Goal: Task Accomplishment & Management: Use online tool/utility

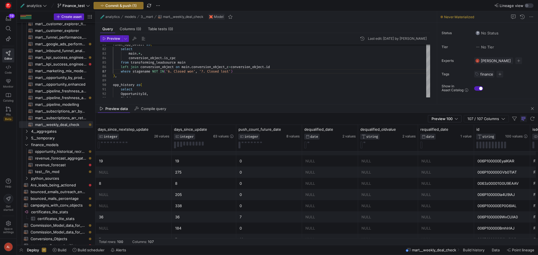
scroll to position [522, 0]
click at [117, 5] on span "Commit & push (1)" at bounding box center [120, 5] width 31 height 4
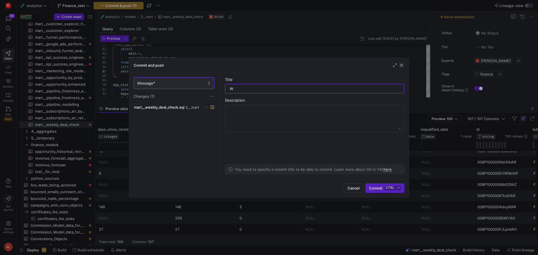
type input "W"
click at [402, 64] on span "button" at bounding box center [402, 66] width 6 height 6
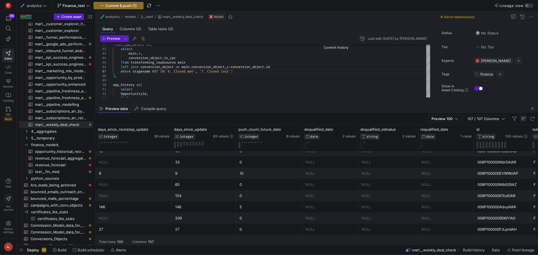
click at [359, 39] on span "button" at bounding box center [362, 38] width 7 height 7
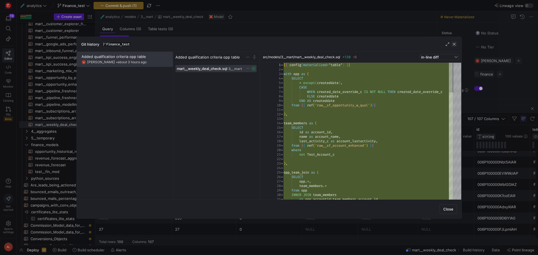
click at [454, 44] on span "button" at bounding box center [455, 44] width 6 height 6
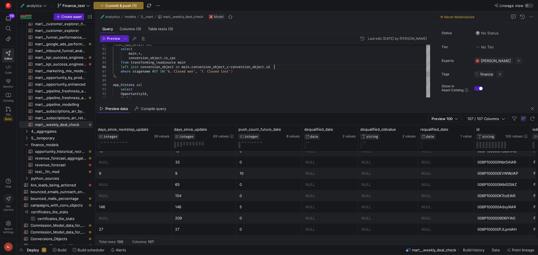
click at [349, 66] on div "from transforming_leadsource main left join conversion_object on main . convers…" at bounding box center [271, 24] width 317 height 691
click at [522, 19] on span "button" at bounding box center [522, 16] width 7 height 7
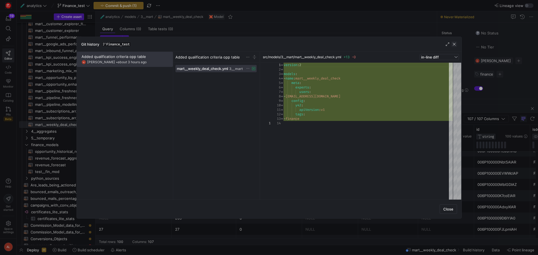
click at [454, 44] on span "button" at bounding box center [455, 44] width 6 height 6
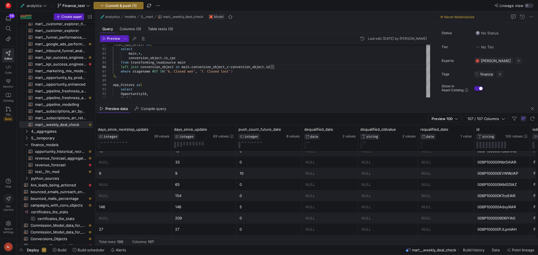
click at [227, 108] on div "Preview data Compile query" at bounding box center [317, 109] width 443 height 8
type textarea "select OpportunityId, Field, OldValue, NewValue, DATE(CreatedDate) as cd from {…"
click at [185, 91] on div "from transforming_leadsource main left join conversion_object on main . convers…" at bounding box center [271, 24] width 317 height 691
click at [128, 8] on span "button" at bounding box center [118, 5] width 49 height 7
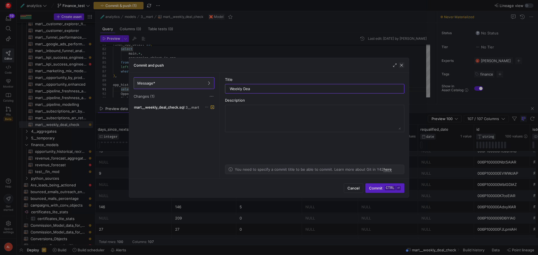
type input "Weekly Dea"
click at [402, 64] on span "button" at bounding box center [402, 66] width 6 height 6
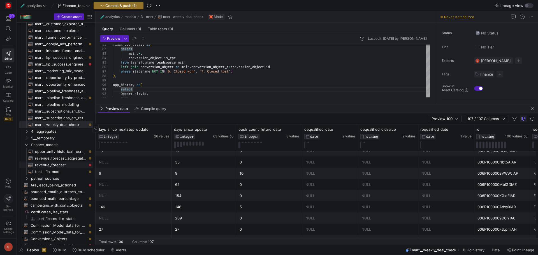
click at [57, 164] on span "revenue_forecast​​​​​​​​​​" at bounding box center [61, 165] width 52 height 6
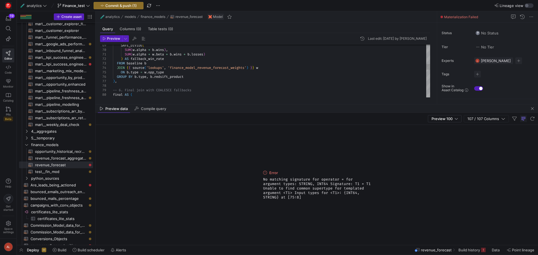
type textarea "SUM(w.alpha + w.beta + b.wins + b.losses) ) AS fallback_win_rate FROM baseline …"
click at [176, 72] on div "SELECT -- 6. Final join with COALESCE fallbacks final AS ( ON b . type = w . op…" at bounding box center [271, 133] width 317 height 798
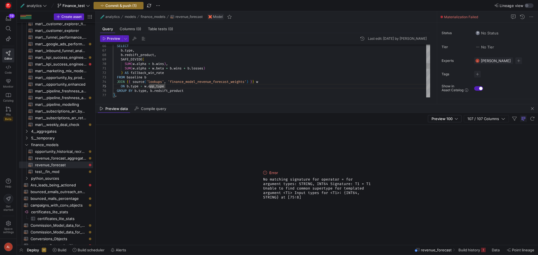
click at [119, 85] on div "SELECT b . type , b . redsift_product , SAFE_DIVIDE ( SUM ( w . alpha + b . win…" at bounding box center [271, 147] width 317 height 798
click at [172, 87] on div "SELECT b . type , b . redsift_product , SAFE_DIVIDE ( SUM ( w . alpha + b . win…" at bounding box center [271, 147] width 317 height 798
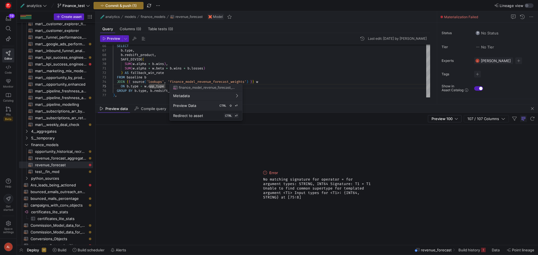
click at [195, 105] on span "Preview Data" at bounding box center [184, 105] width 23 height 4
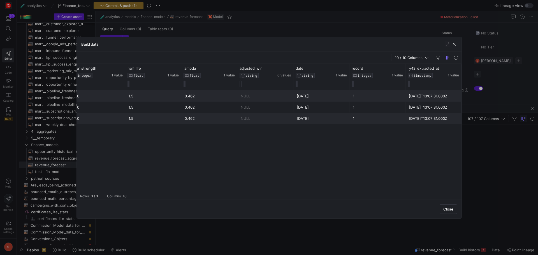
scroll to position [0, 159]
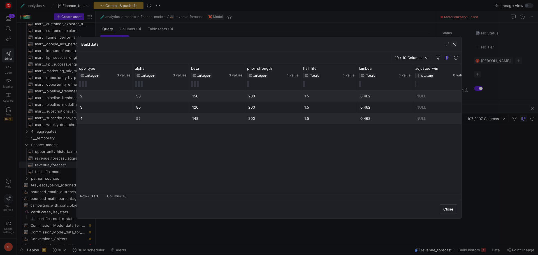
click at [456, 42] on span "button" at bounding box center [455, 44] width 6 height 6
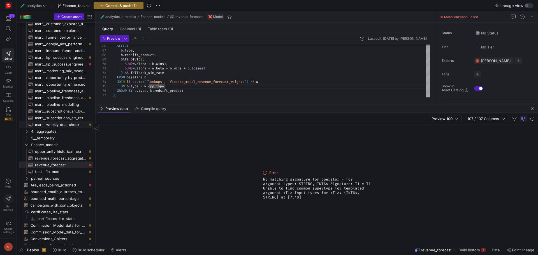
click at [69, 128] on link "4__aggregates" at bounding box center [56, 131] width 74 height 7
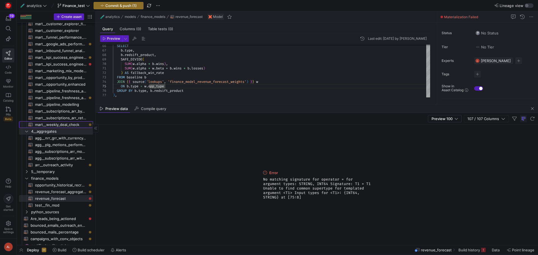
click at [69, 123] on span "mart__weekly_deal_check​​​​​​​​​​" at bounding box center [61, 125] width 52 height 6
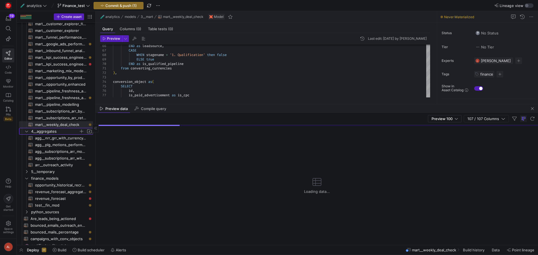
click at [27, 131] on icon "Press SPACE to select this row." at bounding box center [27, 131] width 4 height 3
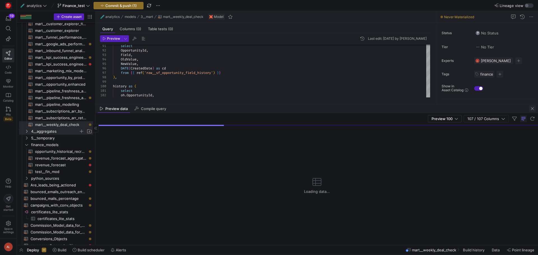
click at [533, 110] on span "button" at bounding box center [532, 108] width 7 height 7
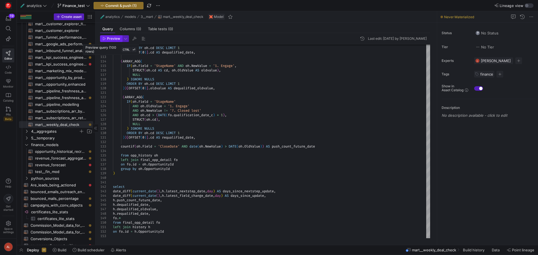
click at [108, 39] on span "Preview" at bounding box center [113, 39] width 13 height 4
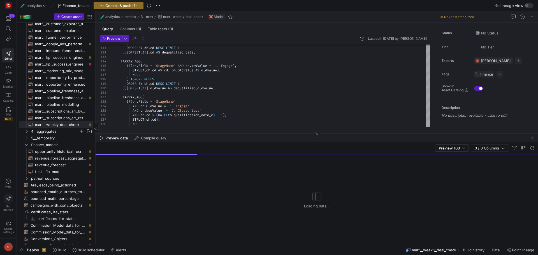
drag, startPoint x: 284, startPoint y: 147, endPoint x: 282, endPoint y: 133, distance: 14.5
click at [282, 134] on div at bounding box center [317, 134] width 443 height 0
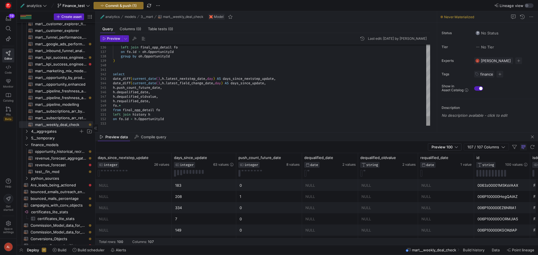
scroll to position [31, 0]
drag, startPoint x: 123, startPoint y: 106, endPoint x: 111, endPoint y: 106, distance: 11.5
drag, startPoint x: 117, startPoint y: 106, endPoint x: 110, endPoint y: 78, distance: 28.6
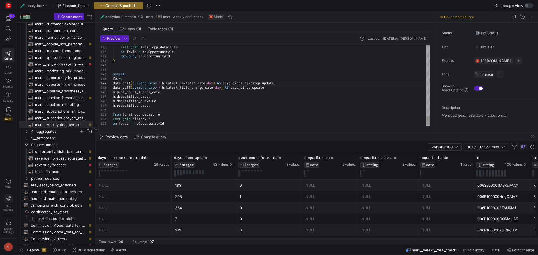
scroll to position [13, 0]
click at [110, 37] on span "Preview" at bounding box center [113, 39] width 13 height 4
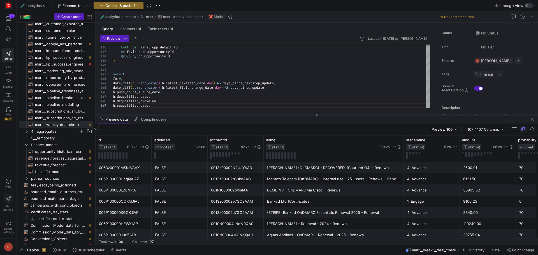
drag, startPoint x: 248, startPoint y: 133, endPoint x: 247, endPoint y: 115, distance: 17.7
click at [247, 115] on div at bounding box center [317, 115] width 443 height 0
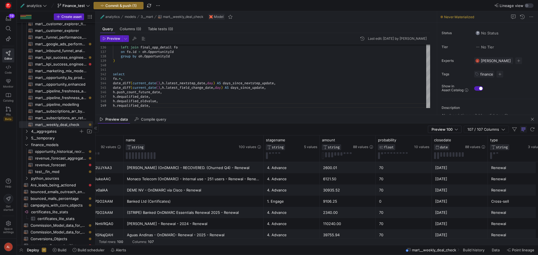
scroll to position [0, 158]
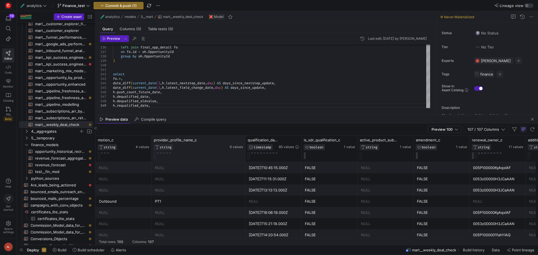
drag, startPoint x: 206, startPoint y: 138, endPoint x: 231, endPoint y: 144, distance: 25.2
click at [244, 144] on div at bounding box center [245, 149] width 2 height 26
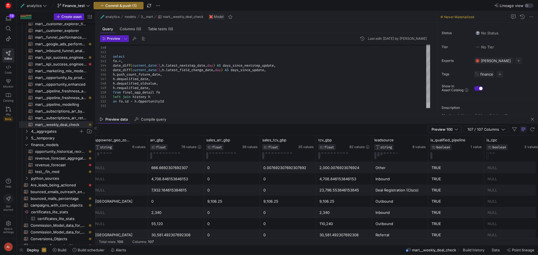
click at [427, 108] on div at bounding box center [428, 106] width 4 height 6
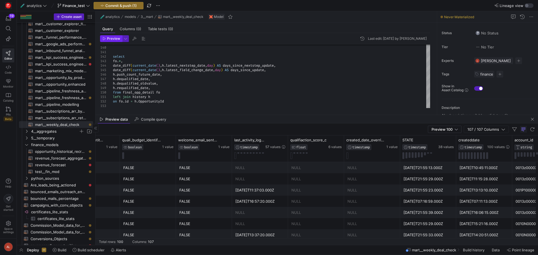
click at [109, 40] on span "Preview" at bounding box center [113, 39] width 13 height 4
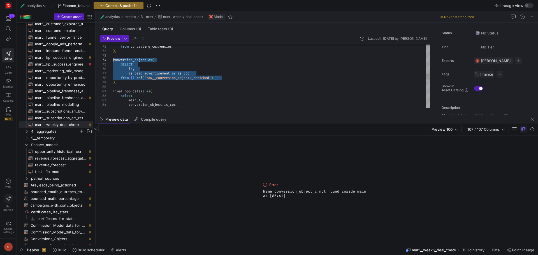
drag, startPoint x: 224, startPoint y: 78, endPoint x: 110, endPoint y: 61, distance: 115.1
click at [113, 61] on div "main . * , conversion_object . is_cpc from transforming_leadsource main final_o…" at bounding box center [271, 71] width 317 height 691
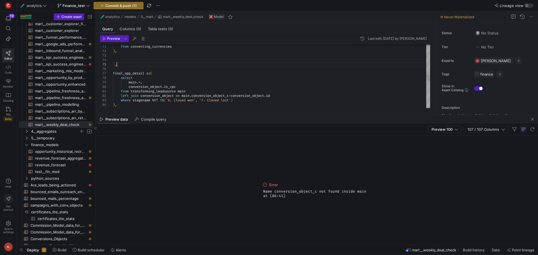
click at [117, 63] on div "main . * , conversion_object . is_cpc from transforming_leadsource main final_o…" at bounding box center [271, 62] width 317 height 673
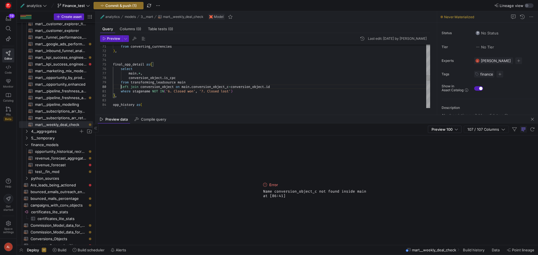
click at [121, 86] on div "main . * , conversion_object . is_cpc from transforming_leadsource main final_o…" at bounding box center [271, 58] width 317 height 664
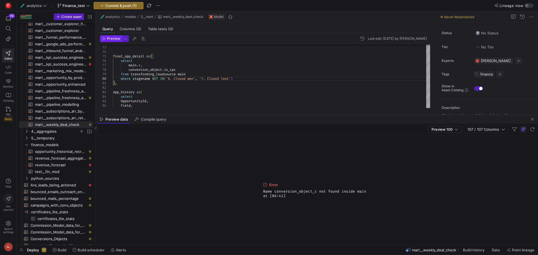
click at [105, 40] on icon "button" at bounding box center [104, 38] width 3 height 3
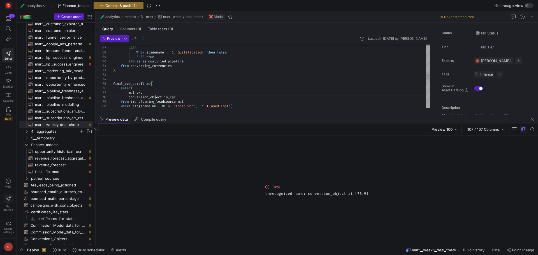
click at [154, 96] on div "main . * , conversion_object . is_cpc from transforming_leadsource main final_o…" at bounding box center [271, 74] width 317 height 659
click at [144, 92] on div "main . * , from transforming_leadsource main final_opp_detail as ( select ) , w…" at bounding box center [271, 72] width 317 height 655
click at [113, 38] on span "Preview" at bounding box center [113, 39] width 13 height 4
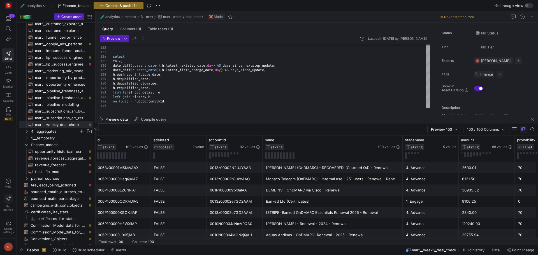
scroll to position [0, 0]
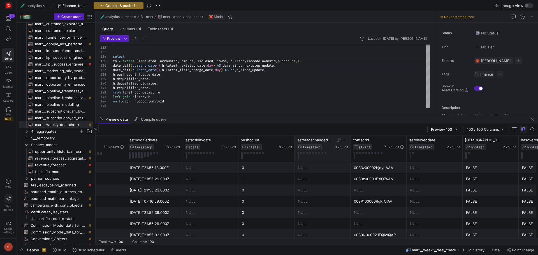
drag, startPoint x: 349, startPoint y: 142, endPoint x: 344, endPoint y: 148, distance: 7.5
click at [344, 148] on div "laststagechangedate TIMESTAMP 19 values" at bounding box center [323, 149] width 56 height 26
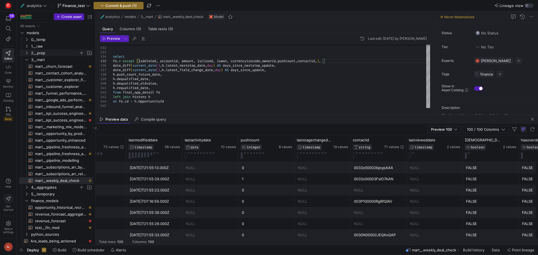
click at [26, 52] on icon "Press SPACE to select this row." at bounding box center [27, 52] width 4 height 3
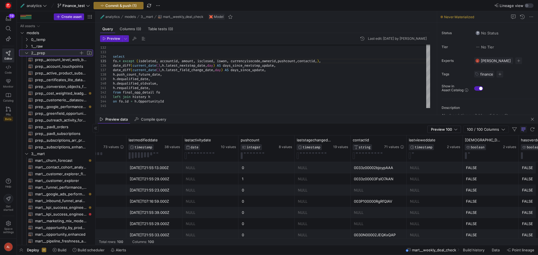
click at [26, 52] on icon at bounding box center [27, 52] width 4 height 3
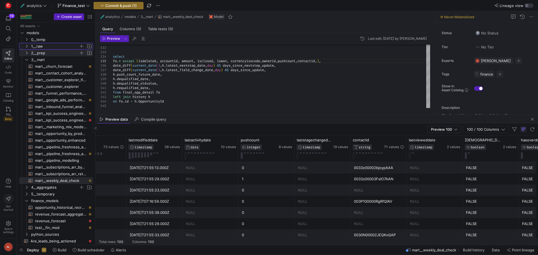
click at [26, 46] on icon "Press SPACE to select this row." at bounding box center [27, 46] width 4 height 3
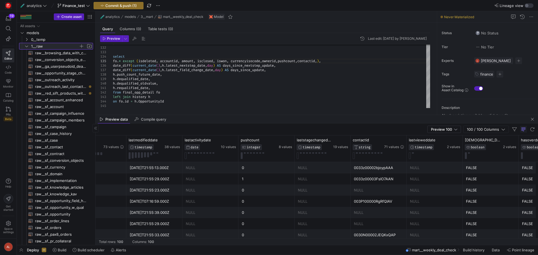
click at [26, 46] on icon at bounding box center [27, 46] width 4 height 3
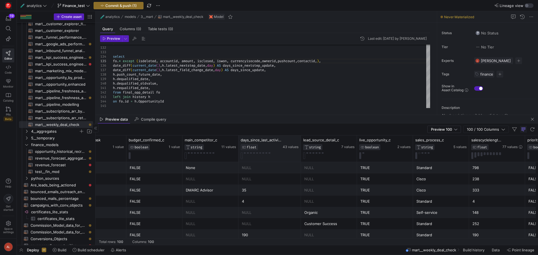
drag, startPoint x: 293, startPoint y: 142, endPoint x: 299, endPoint y: 142, distance: 5.9
click at [300, 142] on div at bounding box center [301, 149] width 2 height 26
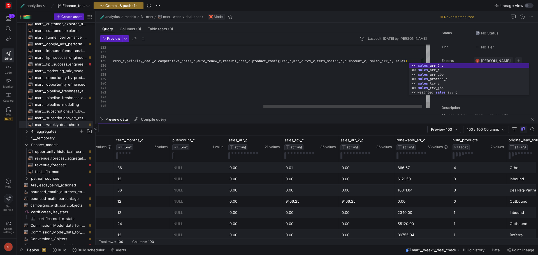
drag, startPoint x: 380, startPoint y: 81, endPoint x: 383, endPoint y: 85, distance: 5.1
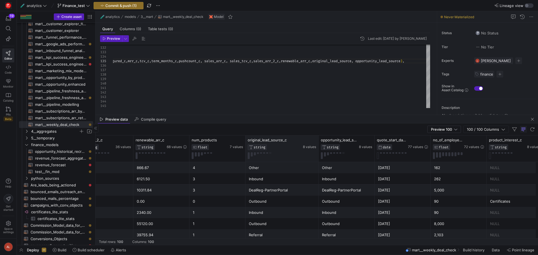
drag, startPoint x: 301, startPoint y: 138, endPoint x: 316, endPoint y: 142, distance: 15.2
click at [317, 142] on div at bounding box center [318, 149] width 2 height 26
click at [373, 142] on div "quote_start_date_c DATE 77 values" at bounding box center [401, 149] width 56 height 26
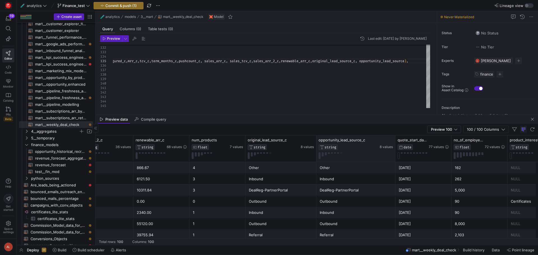
drag, startPoint x: 372, startPoint y: 139, endPoint x: 395, endPoint y: 137, distance: 23.1
click at [395, 137] on div at bounding box center [395, 149] width 2 height 26
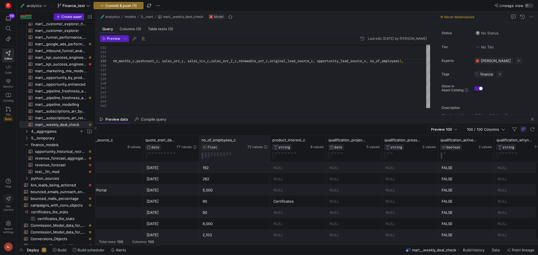
drag, startPoint x: 254, startPoint y: 146, endPoint x: 269, endPoint y: 144, distance: 14.7
click at [269, 145] on div at bounding box center [270, 149] width 2 height 26
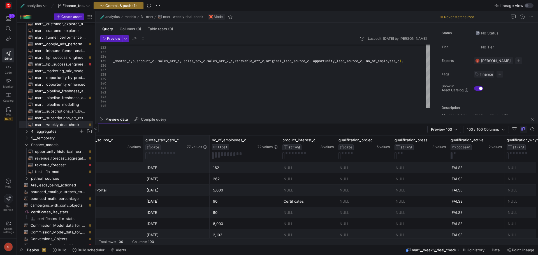
drag, startPoint x: 198, startPoint y: 142, endPoint x: 204, endPoint y: 147, distance: 7.9
click at [208, 147] on div at bounding box center [209, 149] width 2 height 26
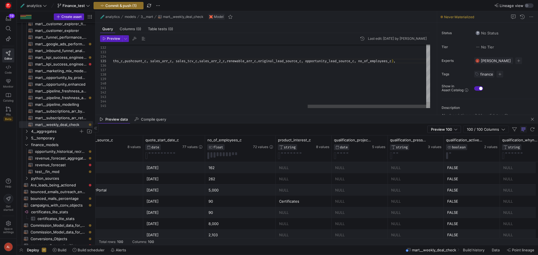
type textarea ") select fo.* except (isdeleted, accountid, amount, isclosed, iswon, currencyis…"
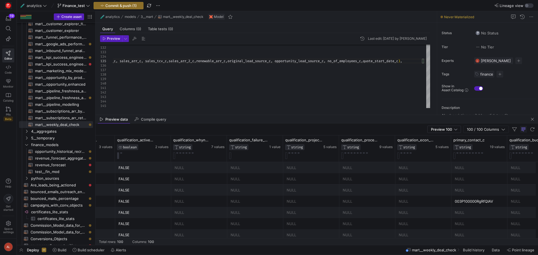
scroll to position [0, 3455]
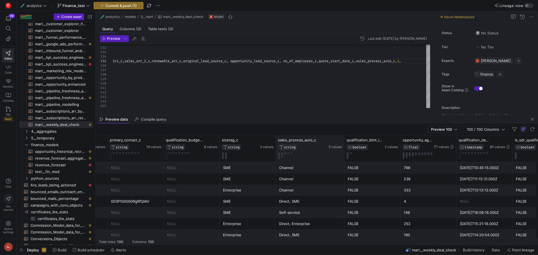
drag, startPoint x: 331, startPoint y: 139, endPoint x: 343, endPoint y: 140, distance: 12.6
click at [343, 140] on div at bounding box center [344, 149] width 2 height 26
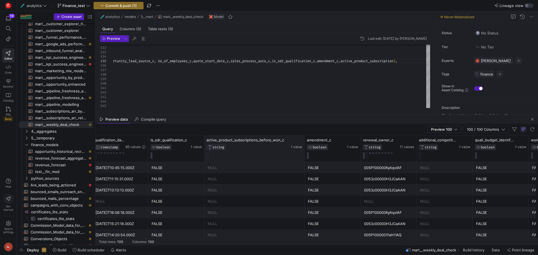
drag, startPoint x: 260, startPoint y: 144, endPoint x: 303, endPoint y: 144, distance: 43.4
click at [303, 144] on div at bounding box center [304, 149] width 2 height 26
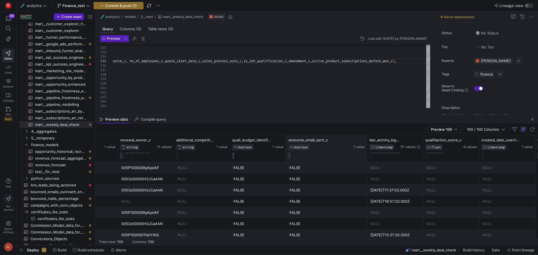
drag, startPoint x: 342, startPoint y: 151, endPoint x: 362, endPoint y: 152, distance: 20.2
click at [366, 152] on div at bounding box center [367, 149] width 2 height 26
drag, startPoint x: 286, startPoint y: 153, endPoint x: 327, endPoint y: 154, distance: 40.4
click at [327, 154] on div "welcome_email_sent_c BOOLEAN 1 value" at bounding box center [324, 149] width 76 height 26
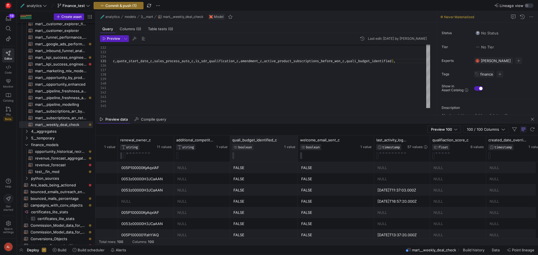
drag, startPoint x: 285, startPoint y: 149, endPoint x: 297, endPoint y: 148, distance: 11.8
click at [297, 148] on div at bounding box center [298, 149] width 2 height 26
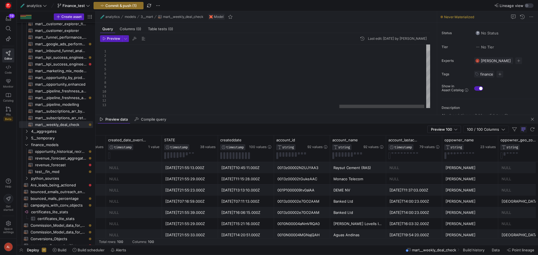
click at [428, 45] on div at bounding box center [428, 48] width 4 height 6
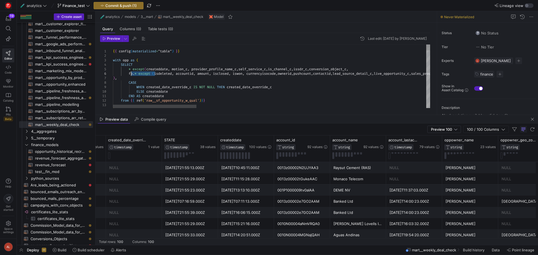
drag, startPoint x: 155, startPoint y: 74, endPoint x: 130, endPoint y: 73, distance: 24.9
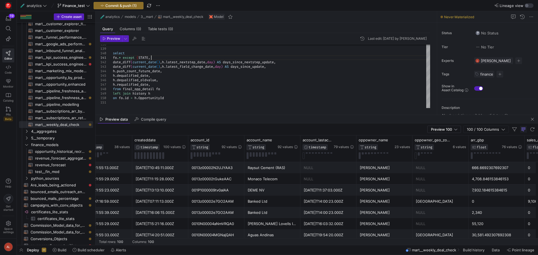
scroll to position [0, 4797]
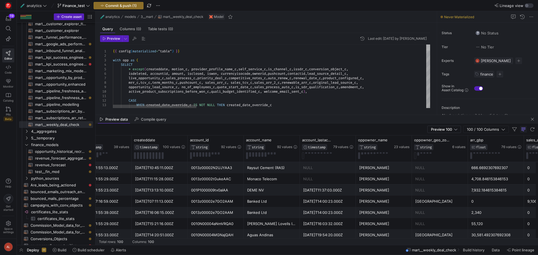
click at [430, 45] on div at bounding box center [428, 48] width 4 height 6
drag, startPoint x: 170, startPoint y: 73, endPoint x: 152, endPoint y: 74, distance: 18.8
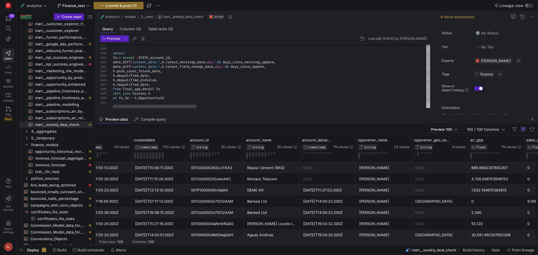
click at [426, 108] on div at bounding box center [428, 105] width 4 height 6
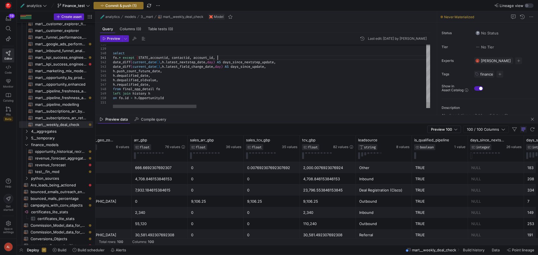
click at [116, 39] on span "Preview" at bounding box center [113, 39] width 13 height 4
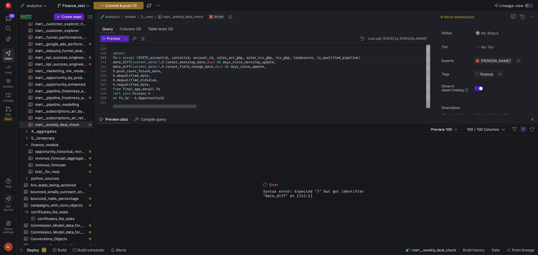
click at [112, 41] on span "button" at bounding box center [111, 39] width 22 height 6
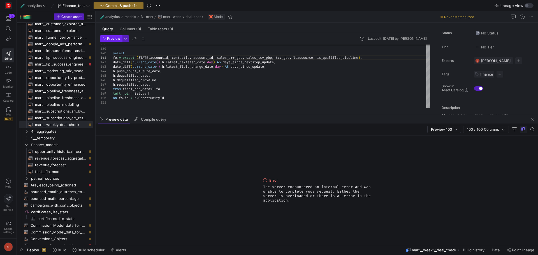
click at [110, 37] on span "Preview" at bounding box center [113, 39] width 13 height 4
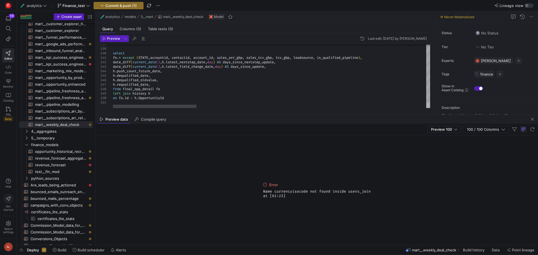
click at [428, 108] on div at bounding box center [428, 105] width 4 height 6
drag, startPoint x: 151, startPoint y: 57, endPoint x: 139, endPoint y: 57, distance: 12.3
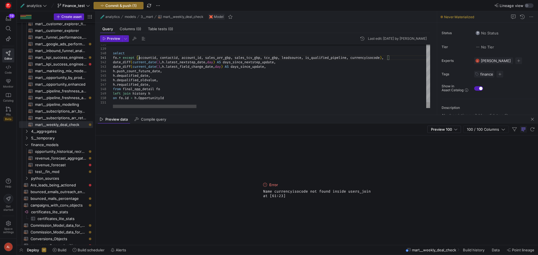
scroll to position [4, 278]
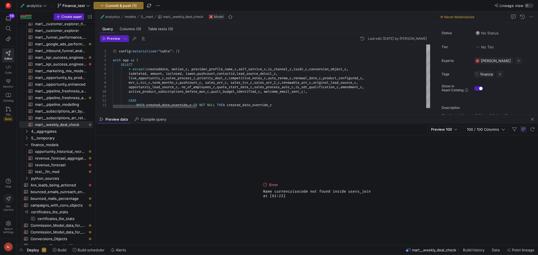
click at [426, 45] on div at bounding box center [428, 48] width 4 height 6
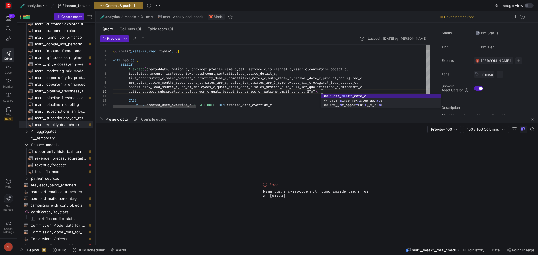
scroll to position [18, 210]
click at [111, 39] on span "Preview" at bounding box center [113, 39] width 13 height 4
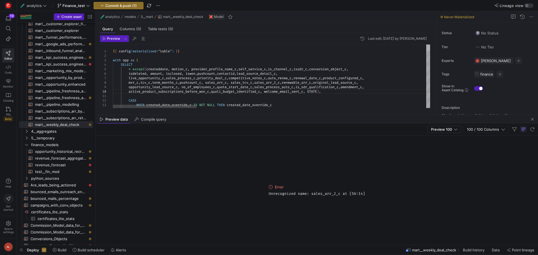
click at [426, 45] on div at bounding box center [428, 48] width 4 height 6
drag, startPoint x: 212, startPoint y: 82, endPoint x: 257, endPoint y: 83, distance: 44.9
drag, startPoint x: 153, startPoint y: 82, endPoint x: 142, endPoint y: 83, distance: 11.8
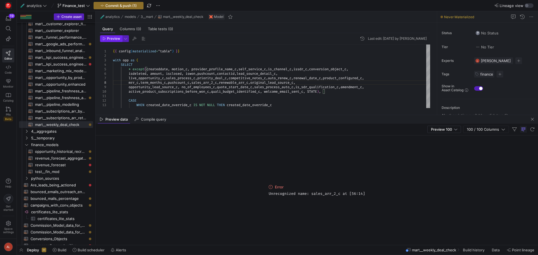
click at [113, 37] on span "Preview" at bounding box center [113, 39] width 13 height 4
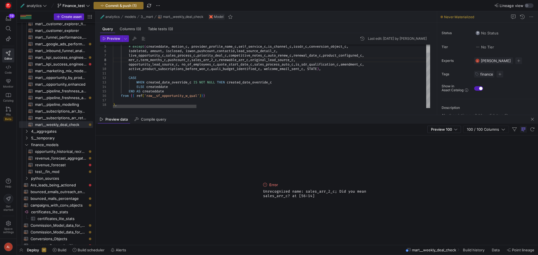
click at [428, 47] on div at bounding box center [428, 50] width 4 height 6
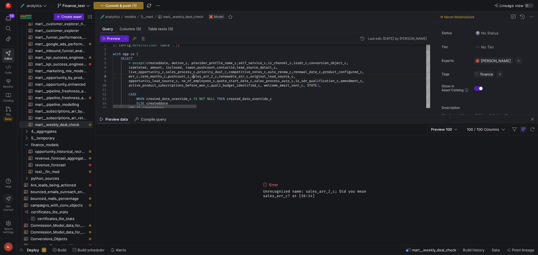
scroll to position [18, 28]
drag, startPoint x: 193, startPoint y: 76, endPoint x: 221, endPoint y: 76, distance: 28.0
click at [105, 38] on icon "button" at bounding box center [104, 38] width 3 height 3
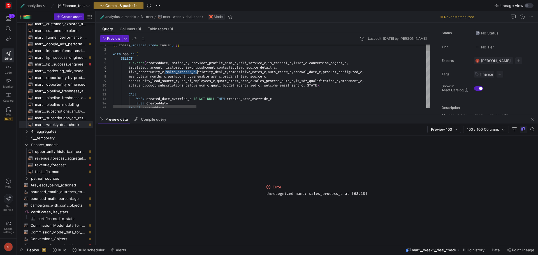
drag, startPoint x: 166, startPoint y: 71, endPoint x: 197, endPoint y: 73, distance: 31.1
click at [118, 39] on span "Preview" at bounding box center [113, 39] width 13 height 4
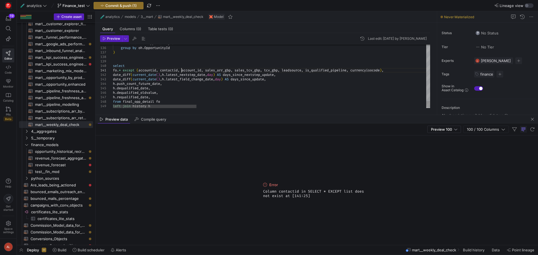
scroll to position [18, 52]
drag, startPoint x: 182, startPoint y: 70, endPoint x: 160, endPoint y: 70, distance: 21.9
click at [110, 39] on span "Preview" at bounding box center [113, 39] width 13 height 4
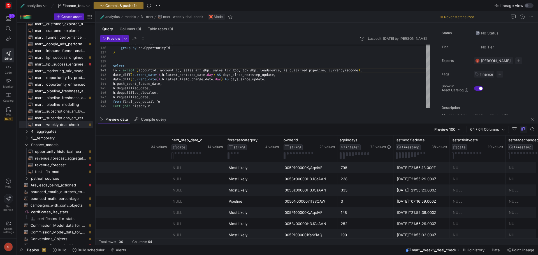
scroll to position [0, 421]
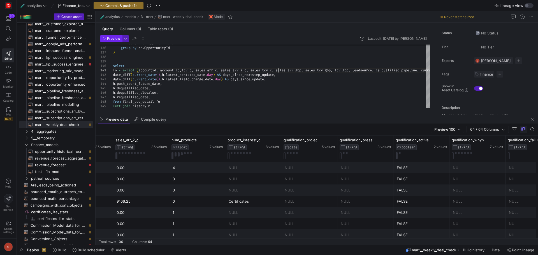
click at [108, 39] on span "Preview" at bounding box center [113, 39] width 13 height 4
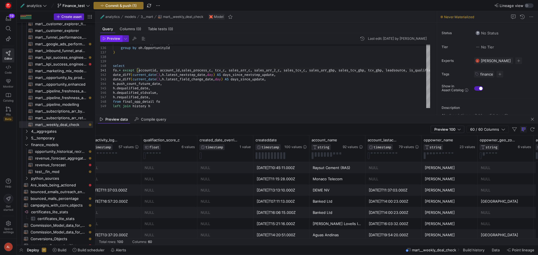
click at [111, 38] on span "Preview" at bounding box center [113, 39] width 13 height 4
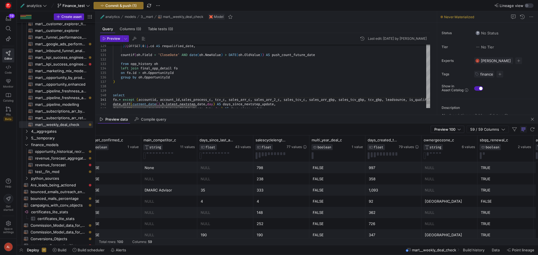
type textarea "fo.* except (accountid, account_id, account_name, sales_process_c, tcv_c, sales…"
click at [115, 38] on span "Preview" at bounding box center [113, 39] width 13 height 4
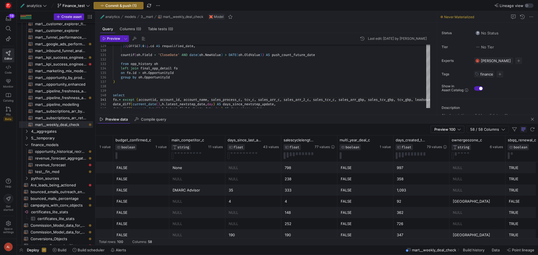
scroll to position [0, 1121]
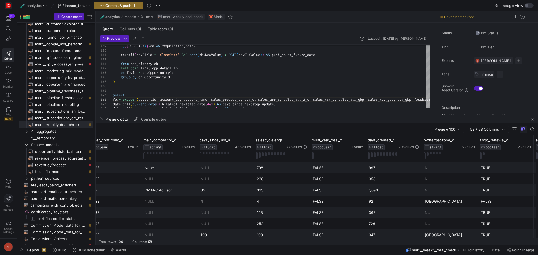
click at [195, 15] on span "mart__weekly_deal_check" at bounding box center [183, 17] width 40 height 4
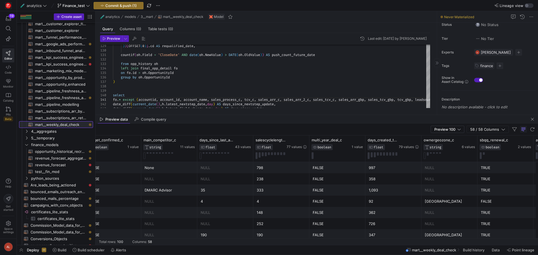
scroll to position [0, 0]
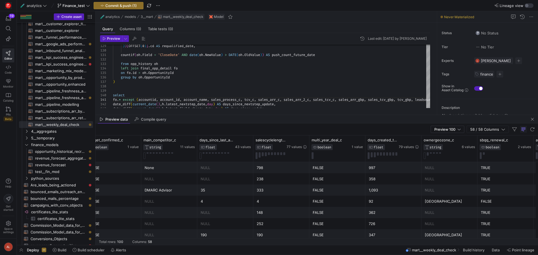
click at [187, 15] on span "mart__weekly_deal_check" at bounding box center [183, 17] width 40 height 4
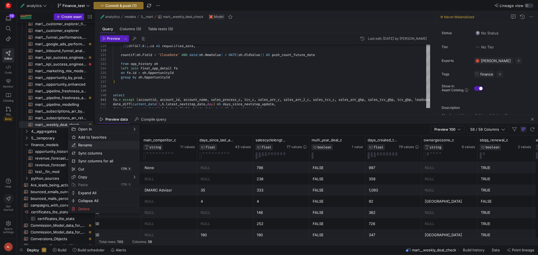
click at [96, 144] on span "Rename" at bounding box center [99, 145] width 46 height 8
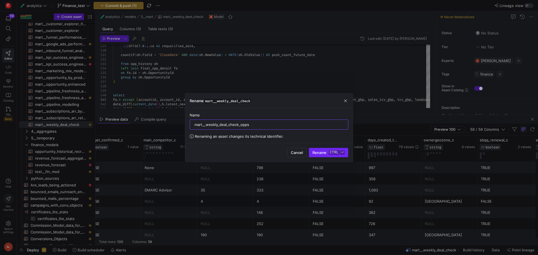
type input "mart__weekly_deal_check_opps"
click at [327, 156] on span "submit" at bounding box center [328, 152] width 39 height 9
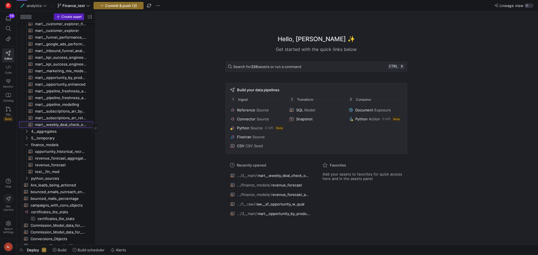
click at [50, 126] on span "mart__weekly_deal_check_opps​​​​​​​​​​" at bounding box center [61, 125] width 52 height 6
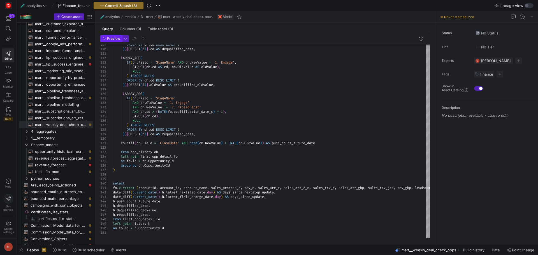
click at [109, 37] on span "Preview" at bounding box center [113, 39] width 13 height 4
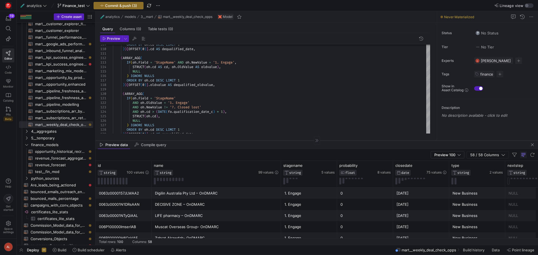
drag, startPoint x: 221, startPoint y: 147, endPoint x: 219, endPoint y: 115, distance: 32.3
click at [219, 140] on div at bounding box center [317, 140] width 443 height 0
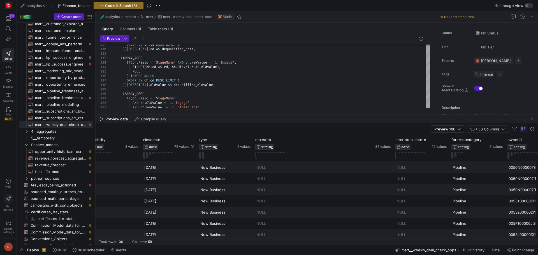
scroll to position [0, 280]
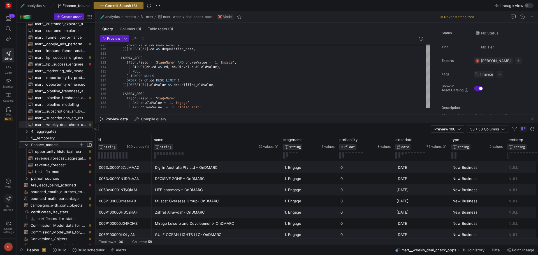
click at [25, 145] on icon "Press SPACE to select this row." at bounding box center [27, 144] width 4 height 3
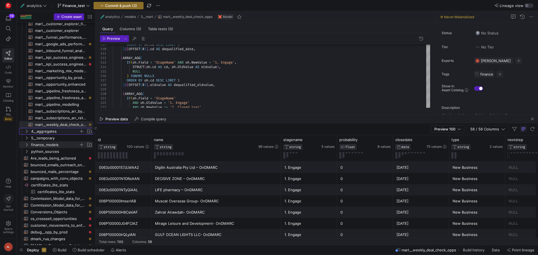
click at [26, 133] on icon "Press SPACE to select this row." at bounding box center [27, 131] width 4 height 3
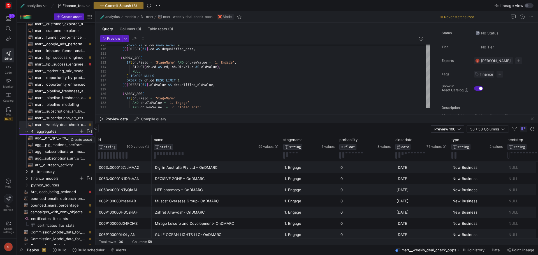
click at [81, 131] on span "button" at bounding box center [82, 132] width 6 height 6
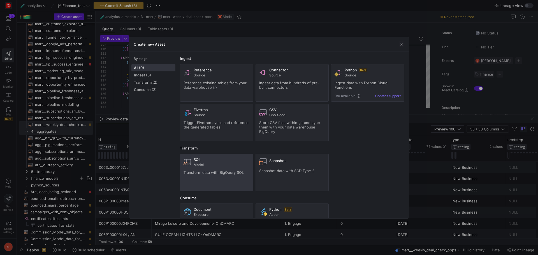
click at [217, 173] on span "Transform data with BigQuery SQL" at bounding box center [214, 172] width 60 height 4
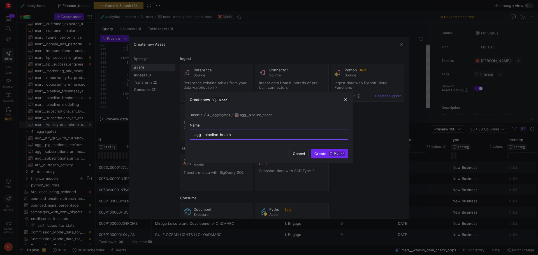
type input "agg__pipeline_health"
click at [330, 154] on kbd "ctrl" at bounding box center [334, 154] width 11 height 4
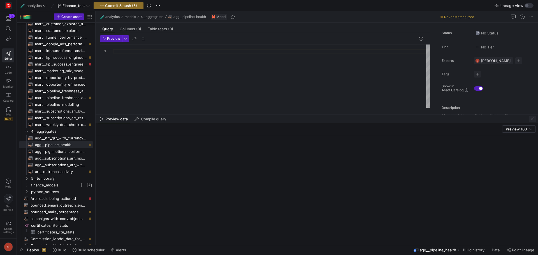
click at [531, 120] on span "button" at bounding box center [532, 119] width 7 height 7
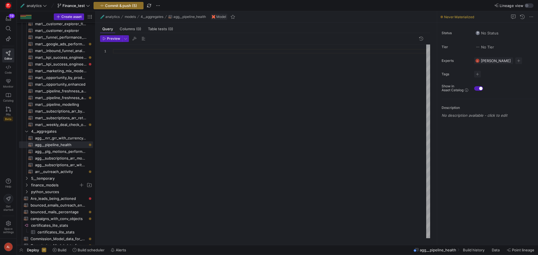
click at [132, 51] on div at bounding box center [271, 142] width 317 height 194
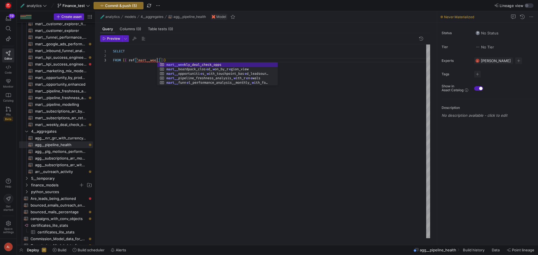
scroll to position [9, 44]
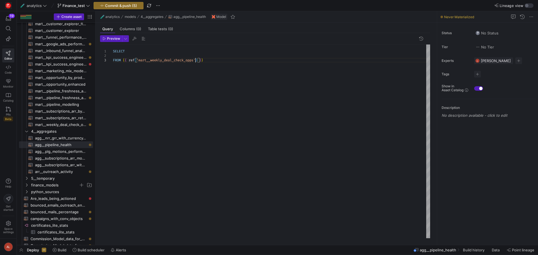
click at [122, 54] on div "SELECT FROM { { ref ( 'mart__weekly_deal_check_opps' ) } }" at bounding box center [271, 142] width 317 height 194
click at [215, 69] on div "SELECT id , name , stagename FROM { { ref ( 'mart__weekly_deal_check_opps' ) } }" at bounding box center [271, 142] width 317 height 194
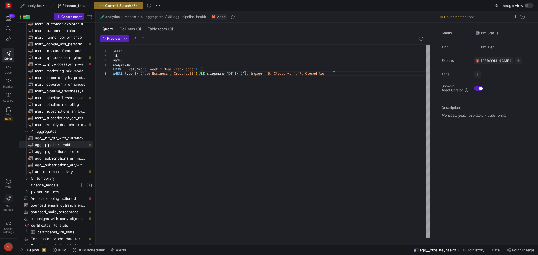
scroll to position [22, 220]
click at [256, 103] on div at bounding box center [269, 127] width 538 height 255
click at [115, 39] on span "Preview" at bounding box center [113, 39] width 13 height 4
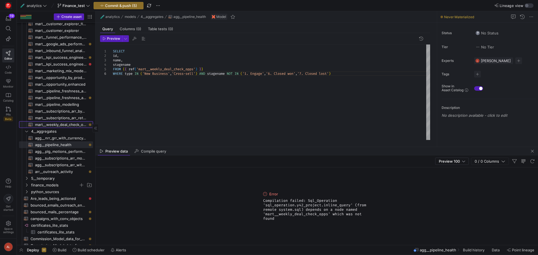
click at [60, 122] on span "mart__weekly_deal_check_opps​​​​​​​​​​" at bounding box center [61, 125] width 52 height 6
type textarea "{{ config(materialized="table") }} with opp as ( SELECT * except(createddate, m…"
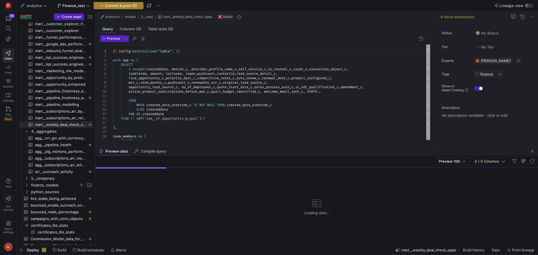
click at [131, 7] on span "Commit & push (5)" at bounding box center [121, 5] width 32 height 4
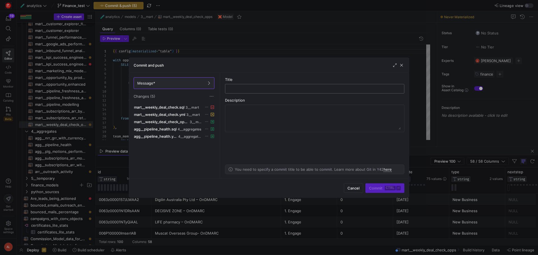
click at [234, 88] on input "text" at bounding box center [315, 89] width 170 height 4
type input "Weekly Deal Check Ud"
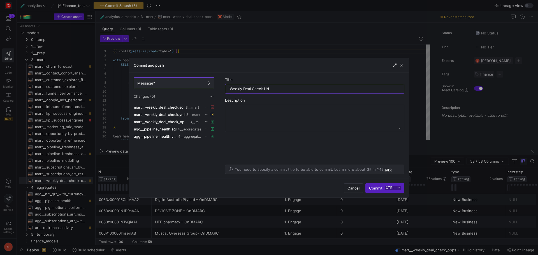
scroll to position [22, 220]
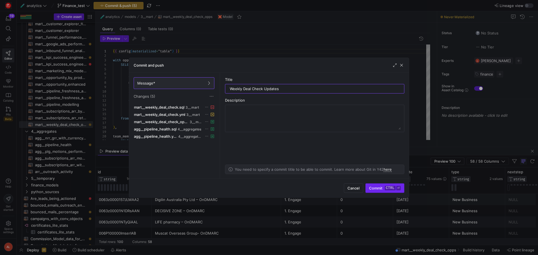
type input "Weekly Deal Check Updates"
click at [388, 191] on span "submit" at bounding box center [385, 188] width 38 height 9
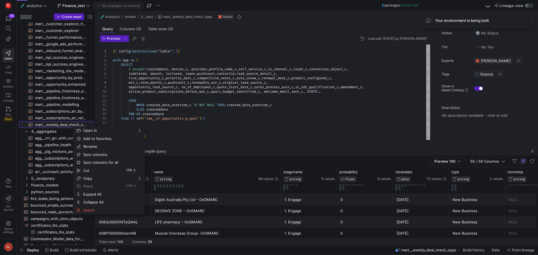
click at [62, 124] on span "mart__weekly_deal_check_opps​​​​​​​​​​" at bounding box center [61, 125] width 52 height 6
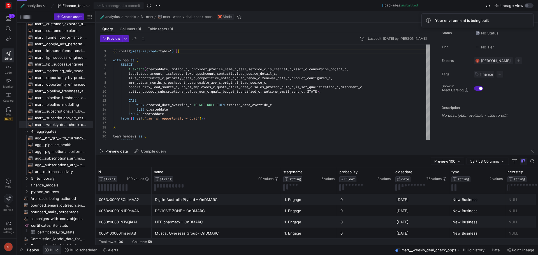
click at [50, 248] on span "Build" at bounding box center [52, 250] width 14 height 4
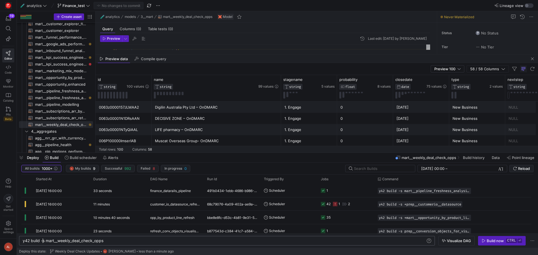
click at [42, 242] on div "y42 build -s mart__weekly_deal_check_opps" at bounding box center [224, 241] width 403 height 4
click at [499, 241] on div "Build now" at bounding box center [495, 241] width 17 height 4
click at [44, 240] on div "y42 build +s mart__weekly_deal_check_opps" at bounding box center [224, 241] width 403 height 4
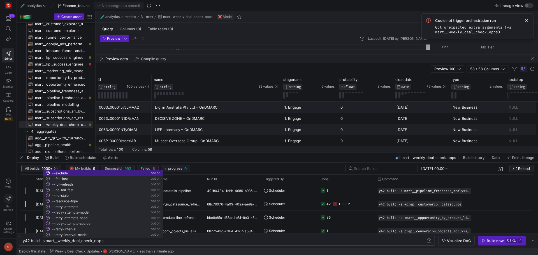
click at [271, 242] on div "y42 build -s mart__weekly_deal_check_opps" at bounding box center [224, 241] width 403 height 4
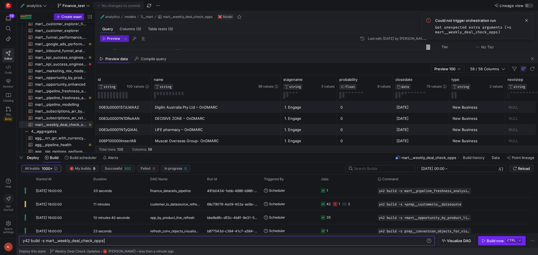
type textarea "y42 build -s mart__weekly_deal_check_opps"
click at [513, 240] on kbd "ctrl" at bounding box center [511, 241] width 11 height 4
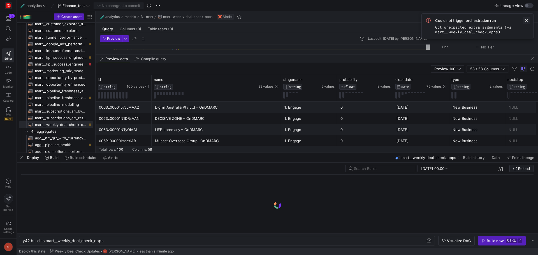
click at [528, 19] on span at bounding box center [526, 20] width 7 height 7
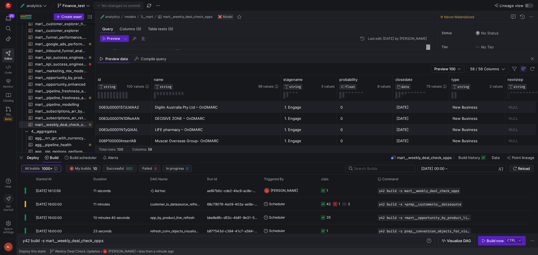
click at [29, 157] on span "Deploy" at bounding box center [33, 158] width 12 height 4
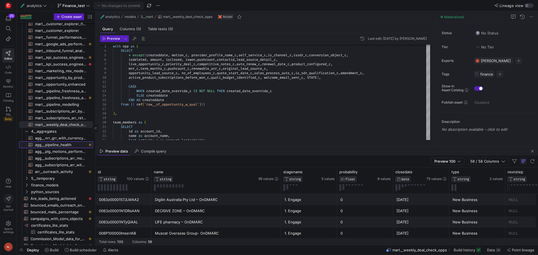
click at [63, 145] on span "agg__pipeline_health​​​​​​​​​​" at bounding box center [61, 145] width 52 height 6
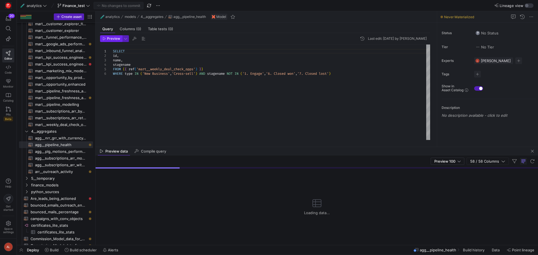
click at [110, 40] on span "Preview" at bounding box center [113, 39] width 13 height 4
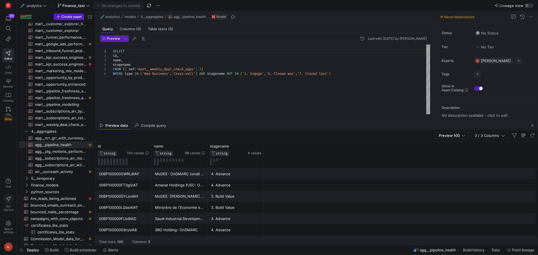
drag, startPoint x: 293, startPoint y: 147, endPoint x: 295, endPoint y: 120, distance: 26.4
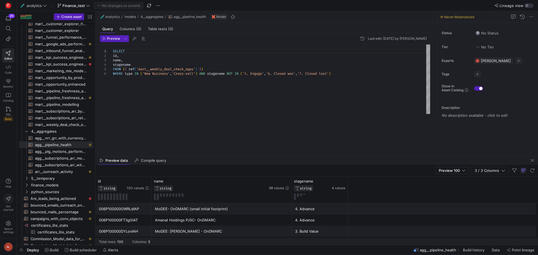
drag, startPoint x: 200, startPoint y: 121, endPoint x: 196, endPoint y: 158, distance: 36.3
click at [196, 158] on as-split "🧪 analytics models 4__aggregates agg__pipeline_health Model Query Columns (0) T…" at bounding box center [317, 128] width 443 height 234
click at [133, 64] on div "SELECT id , name , stagename FROM { { ref ( 'mart__weekly_deal_check_opps' ) } …" at bounding box center [271, 98] width 317 height 106
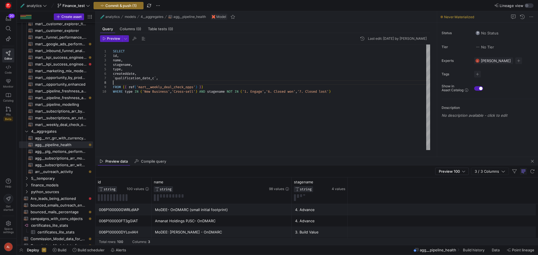
scroll to position [31, 0]
click at [116, 76] on div "SELECT id , name , stagename , FROM { { ref ( 'mart__weekly_deal_check_opps' ) …" at bounding box center [271, 98] width 317 height 106
click at [114, 74] on div "SELECT id , name , stagename , FROM { { ref ( 'mart__weekly_deal_check_opps' ) …" at bounding box center [271, 98] width 317 height 106
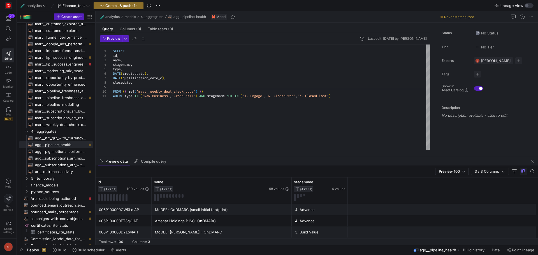
click at [134, 85] on div "SELECT id , name , stagename , FROM { { ref ( 'mart__weekly_deal_check_opps' ) …" at bounding box center [271, 98] width 317 height 106
click at [118, 38] on span "Preview" at bounding box center [113, 39] width 13 height 4
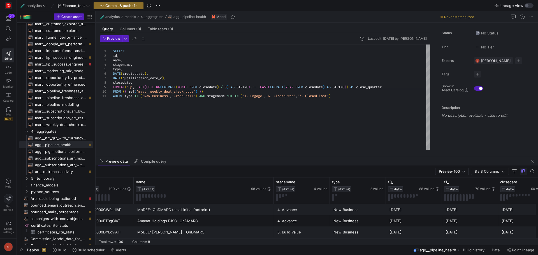
scroll to position [0, 0]
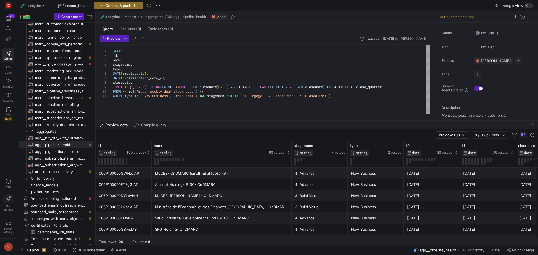
drag, startPoint x: 286, startPoint y: 157, endPoint x: 279, endPoint y: 120, distance: 37.2
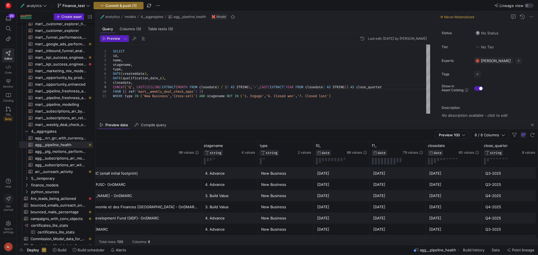
scroll to position [0, 92]
click at [148, 73] on div "SELECT id , name , stagename , FROM { { ref ( 'mart__weekly_deal_check_opps' ) …" at bounding box center [271, 79] width 317 height 69
click at [130, 81] on div "SELECT id , name , stagename , FROM { { ref ( 'mart__weekly_deal_check_opps' ) …" at bounding box center [271, 79] width 317 height 69
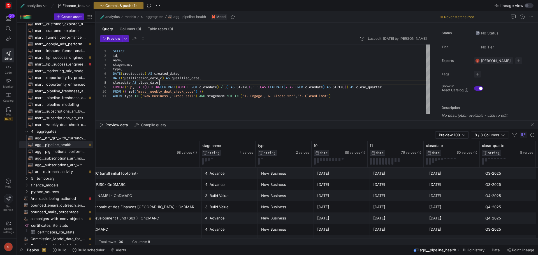
click at [392, 87] on div "SELECT id , name , stagename , FROM { { ref ( 'mart__weekly_deal_check_opps' ) …" at bounding box center [271, 79] width 317 height 69
type textarea "FROM {{ ref('mart__weekly_deal_check_opps') }} WHERE type IN ('New Business','C…"
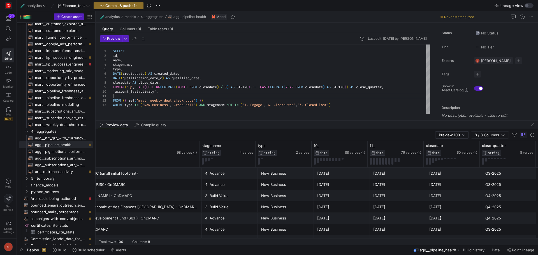
scroll to position [4, 0]
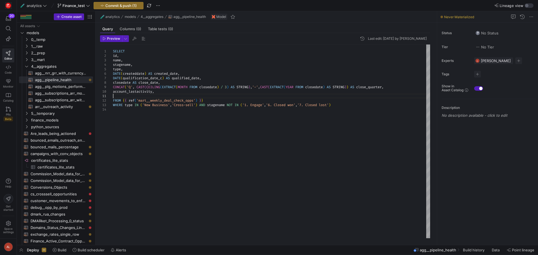
click at [135, 96] on div "SELECT id , name , stagename , type , DATE ( createddate ) AS created_date , DA…" at bounding box center [271, 142] width 317 height 194
click at [115, 95] on div "SELECT id , name , stagename , type , DATE ( createddate ) AS created_date , DA…" at bounding box center [271, 142] width 317 height 194
click at [133, 97] on div "SELECT id , name , stagename , type , DATE ( createddate ) AS created_date , DA…" at bounding box center [271, 142] width 317 height 194
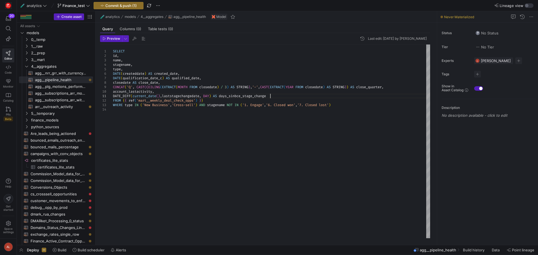
scroll to position [0, 157]
click at [237, 98] on div "SELECT id , name , stagename , type , DATE ( createddate ) AS created_date , DA…" at bounding box center [271, 142] width 317 height 194
click at [274, 96] on div "SELECT id , name , stagename , type , DATE ( createddate ) AS created_date , DA…" at bounding box center [271, 142] width 317 height 194
click at [127, 70] on div "SELECT id , name , stagename , type , DATE ( createddate ) AS created_date , DA…" at bounding box center [271, 142] width 317 height 194
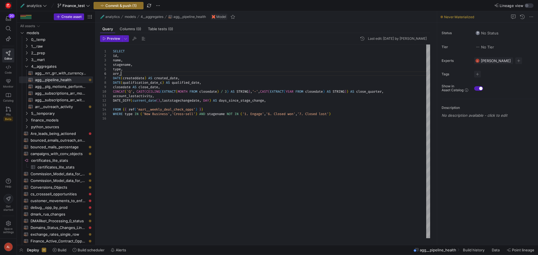
scroll to position [22, 10]
click at [352, 115] on div "SELECT id , name , stagename , type , DATE ( createddate ) AS created_date , DA…" at bounding box center [271, 142] width 317 height 194
click at [28, 60] on icon "Press SPACE to select this row." at bounding box center [27, 59] width 4 height 3
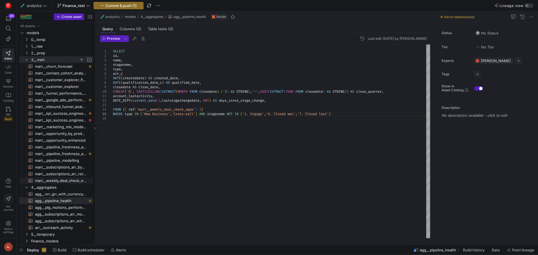
click at [65, 181] on span "mart__weekly_deal_check_opps​​​​​​​​​​" at bounding box center [61, 181] width 52 height 6
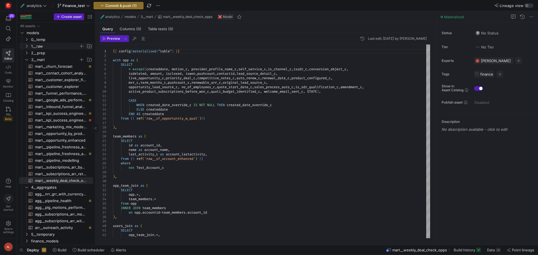
click at [25, 46] on icon "Press SPACE to select this row." at bounding box center [27, 46] width 4 height 3
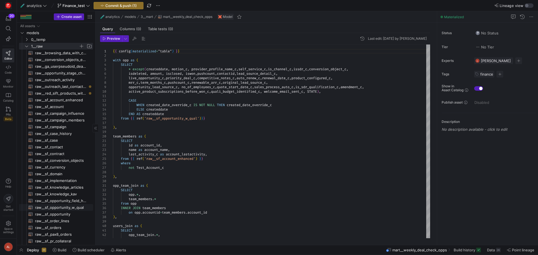
click at [73, 206] on span "raw__sf_opportunity_w_qual​​​​​​​​​​" at bounding box center [61, 208] width 52 height 6
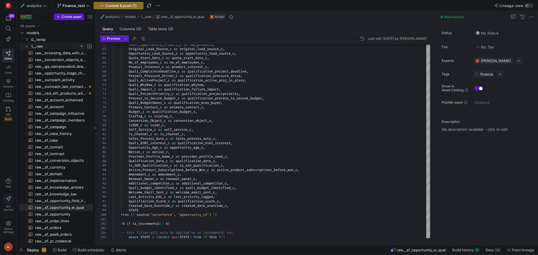
click at [26, 45] on icon "Press SPACE to select this row." at bounding box center [27, 46] width 4 height 3
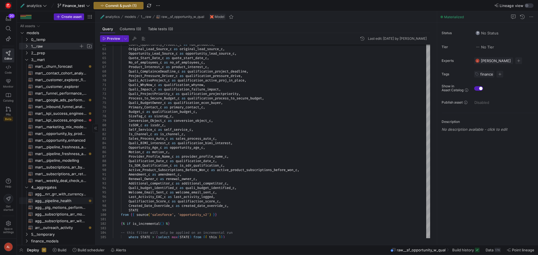
click at [58, 201] on span "agg__pipeline_health​​​​​​​​​​" at bounding box center [61, 201] width 52 height 6
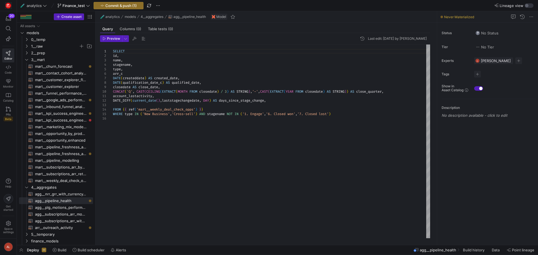
click at [124, 73] on div "SELECT id , name , stagename , type , arr_c DATE ( createddate ) AS created_dat…" at bounding box center [271, 142] width 317 height 194
click at [126, 73] on div "SELECT id , name , stagename , type , arr_gbp , DATE ( createddate ) AS created…" at bounding box center [271, 142] width 317 height 194
click at [343, 117] on div "SELECT id , name , stagename , type , arr_c , DATE ( createddate ) AS created_d…" at bounding box center [271, 142] width 317 height 194
click at [343, 115] on div "SELECT id , name , stagename , type , arr_c , DATE ( createddate ) AS created_d…" at bounding box center [271, 142] width 317 height 194
click at [124, 73] on div "SELECT id , name , stagename , type , arr_c , DATE ( createddate ) AS created_d…" at bounding box center [271, 142] width 317 height 194
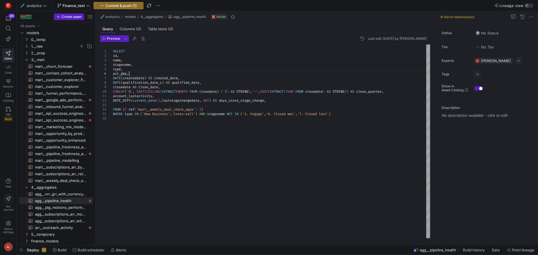
click at [137, 74] on div "SELECT id , name , stagename , type , arr_gbp , DATE ( createddate ) AS created…" at bounding box center [271, 142] width 317 height 194
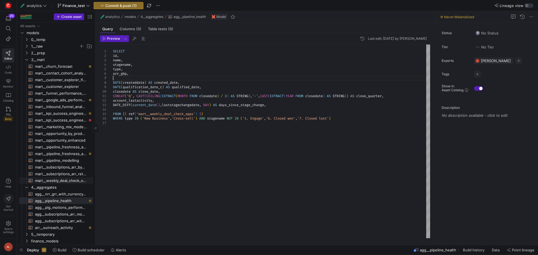
click at [66, 179] on span "mart__weekly_deal_check_opps​​​​​​​​​​" at bounding box center [61, 181] width 52 height 6
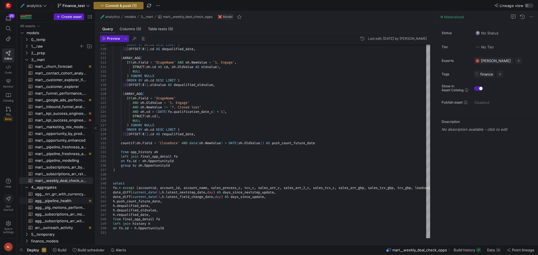
click at [50, 201] on span "agg__pipeline_health​​​​​​​​​​" at bounding box center [61, 201] width 52 height 6
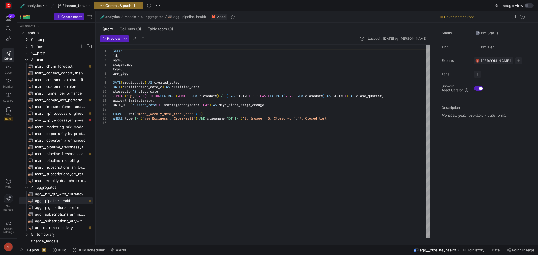
click at [119, 76] on div "SELECT id , name , stagename , type , arr_gbp , DATE ( createddate ) AS created…" at bounding box center [271, 142] width 317 height 194
click at [115, 78] on div "SELECT id , name , stagename , type , arr_gbp , DATE ( createddate ) AS created…" at bounding box center [271, 142] width 317 height 194
click at [173, 113] on div at bounding box center [269, 127] width 538 height 255
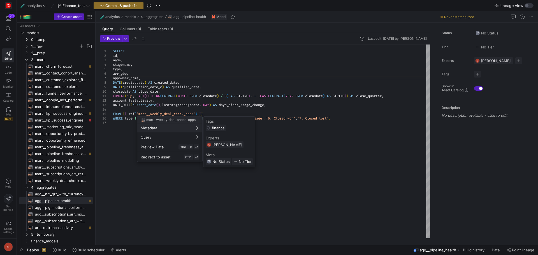
click at [132, 101] on div at bounding box center [269, 127] width 538 height 255
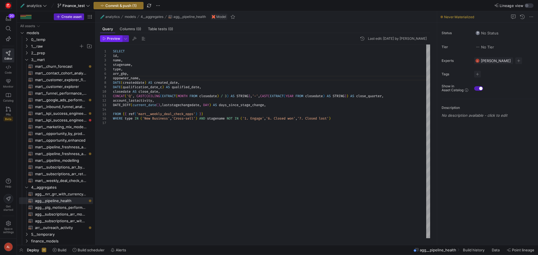
click at [106, 41] on span "button" at bounding box center [111, 39] width 22 height 6
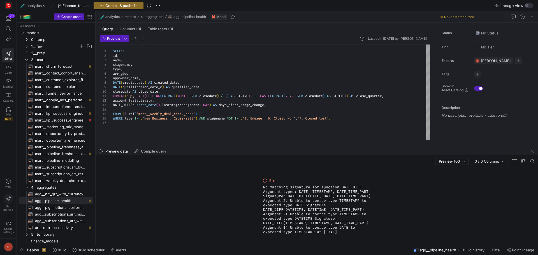
click at [164, 103] on div "SELECT id , name , stagename , type , arr_gbp , oppowner_name , DATE ( createdd…" at bounding box center [271, 93] width 317 height 96
click at [287, 102] on div "SELECT id , name , stagename , type , arr_gbp , oppowner_name , DATE ( createdd…" at bounding box center [271, 93] width 317 height 96
click at [118, 38] on span "Preview" at bounding box center [113, 39] width 13 height 4
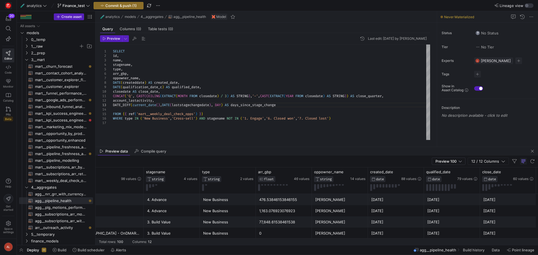
scroll to position [0, 151]
click at [284, 104] on div "SELECT id , name , stagename , type , arr_gbp , oppowner_name , DATE ( createdd…" at bounding box center [271, 93] width 317 height 96
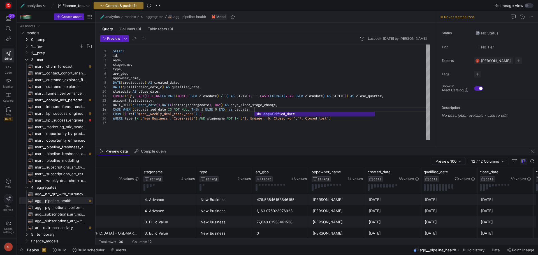
scroll to position [13, 147]
click at [106, 36] on span "button" at bounding box center [111, 39] width 22 height 6
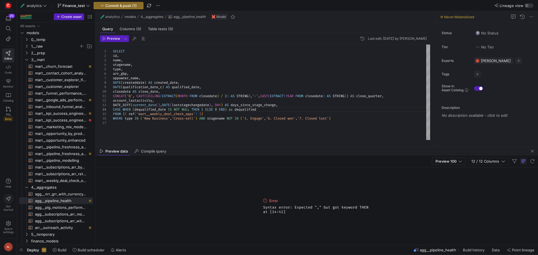
click at [126, 110] on div "SELECT id , name , stagename , type , arr_gbp , oppowner_name , DATE ( createdd…" at bounding box center [271, 93] width 317 height 96
drag, startPoint x: 176, startPoint y: 110, endPoint x: 187, endPoint y: 110, distance: 10.4
click at [187, 110] on div "SELECT id , name , stagename , type , arr_gbp , oppowner_name , DATE ( createdd…" at bounding box center [271, 93] width 317 height 96
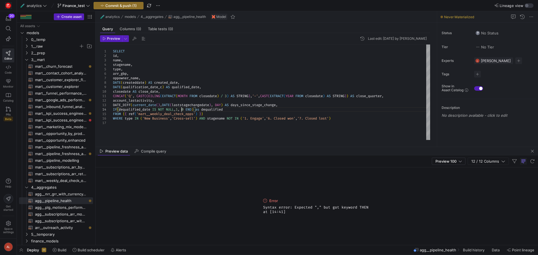
scroll to position [13, 68]
click at [116, 41] on span "button" at bounding box center [111, 39] width 22 height 6
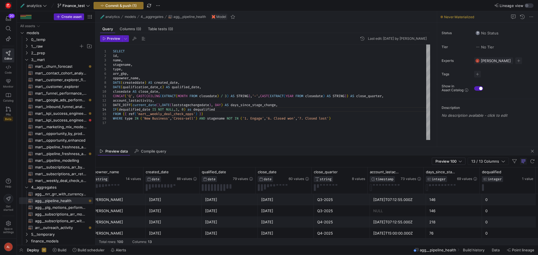
scroll to position [0, 0]
click at [450, 161] on span "Preview 100" at bounding box center [446, 161] width 21 height 4
click at [443, 181] on span "Full Preview" at bounding box center [448, 179] width 29 height 4
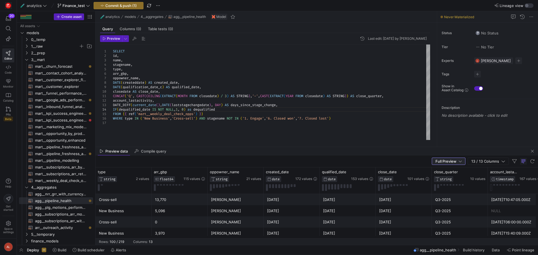
scroll to position [0, 225]
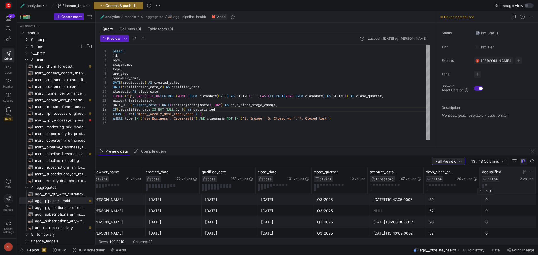
click at [486, 184] on button at bounding box center [486, 184] width 2 height 1
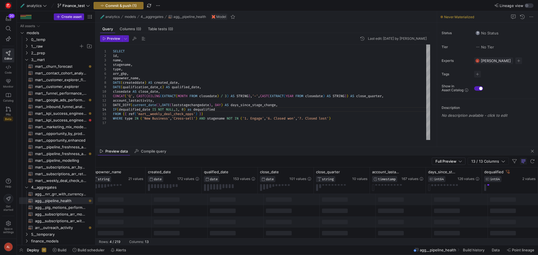
click at [284, 105] on div "SELECT id , name , stagename , type , arr_gbp , oppowner_name , DATE ( createdd…" at bounding box center [271, 93] width 317 height 96
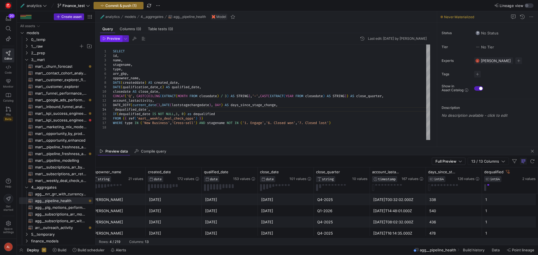
click at [115, 41] on span "button" at bounding box center [111, 39] width 22 height 6
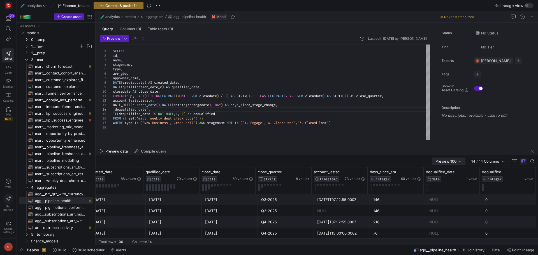
click at [447, 162] on span "Preview 100" at bounding box center [446, 161] width 21 height 4
click at [455, 179] on span "Full Preview" at bounding box center [448, 179] width 29 height 4
click at [433, 185] on button at bounding box center [433, 184] width 2 height 1
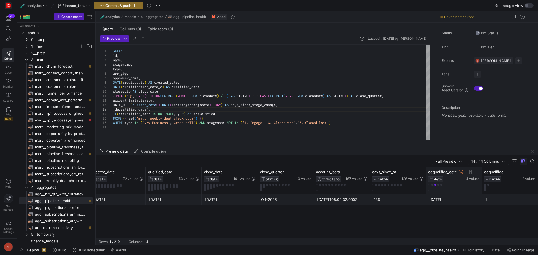
click at [435, 185] on button at bounding box center [435, 184] width 2 height 1
click at [461, 172] on icon at bounding box center [461, 171] width 4 height 3
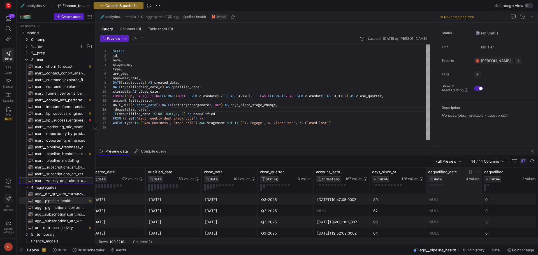
click at [68, 181] on span "mart__weekly_deal_check_opps​​​​​​​​​​" at bounding box center [61, 181] width 52 height 6
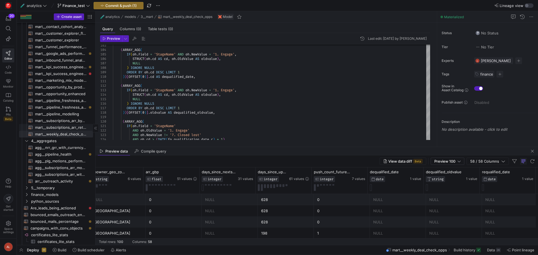
scroll to position [56, 0]
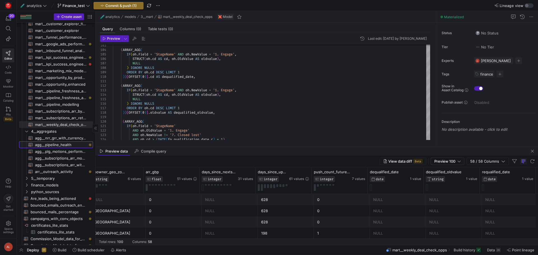
click at [52, 145] on span "agg__pipeline_health​​​​​​​​​​" at bounding box center [61, 145] width 52 height 6
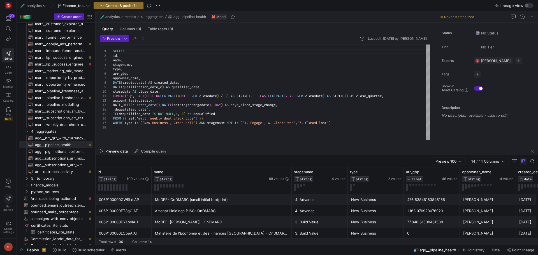
scroll to position [13, 0]
drag, startPoint x: 153, startPoint y: 109, endPoint x: 110, endPoint y: 109, distance: 42.9
click at [113, 109] on div "SELECT id , name , stagename , type , arr_gbp , oppowner_name , DATE ( createdd…" at bounding box center [271, 93] width 317 height 96
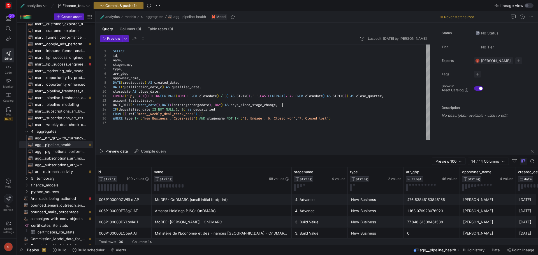
click at [219, 110] on div "SELECT id , name , stagename , type , arr_gbp , oppowner_name , DATE ( createdd…" at bounding box center [271, 93] width 317 height 96
click at [295, 106] on div "SELECT id , name , stagename , type , arr_gbp , oppowner_name , DATE ( createdd…" at bounding box center [271, 93] width 317 height 96
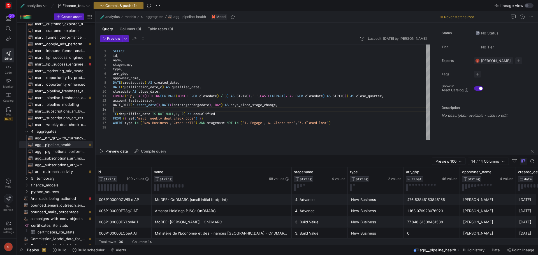
scroll to position [13, 0]
click at [119, 112] on div "SELECT id , name , stagename , type , arr_gbp , oppowner_name , DATE ( createdd…" at bounding box center [271, 93] width 317 height 96
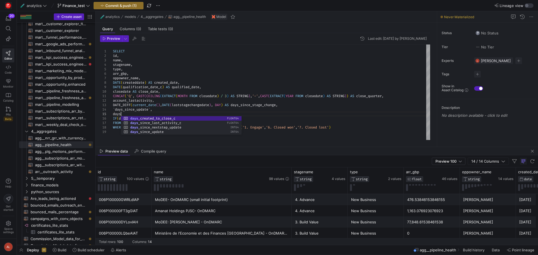
scroll to position [18, 8]
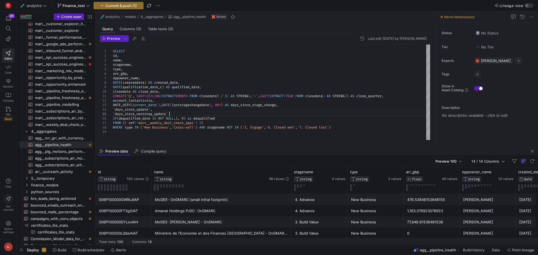
click at [160, 99] on div "SELECT id , name , stagename , type , arr_gbp , oppowner_name , DATE ( createdd…" at bounding box center [271, 93] width 317 height 96
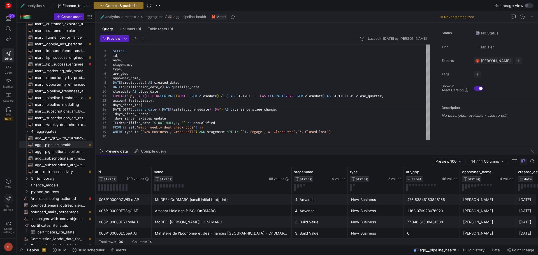
scroll to position [13, 28]
click at [163, 113] on div "SELECT id , name , stagename , type , arr_gbp , oppowner_name , DATE ( createdd…" at bounding box center [271, 93] width 317 height 96
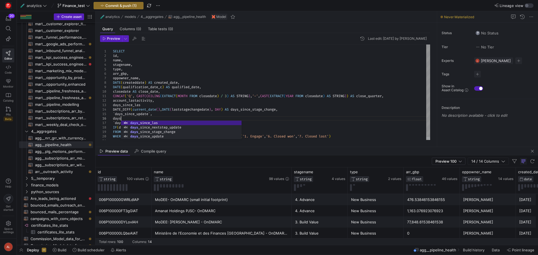
scroll to position [22, 8]
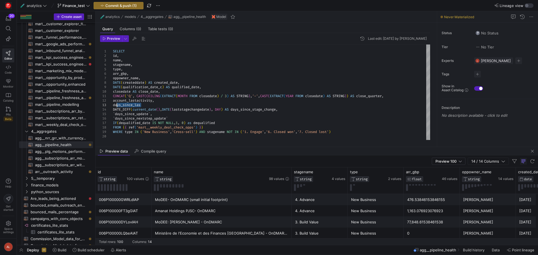
drag, startPoint x: 152, startPoint y: 104, endPoint x: 116, endPoint y: 106, distance: 36.5
click at [116, 106] on div "SELECT id , name , stagename , type , arr_gbp , oppowner_name , DATE ( createdd…" at bounding box center [271, 93] width 317 height 96
click at [143, 105] on div "SELECT id , name , stagename , type , arr_gbp , oppowner_name , DATE ( createdd…" at bounding box center [271, 93] width 317 height 96
click at [55, 123] on span "mart__weekly_deal_check_opps​​​​​​​​​​" at bounding box center [61, 125] width 52 height 6
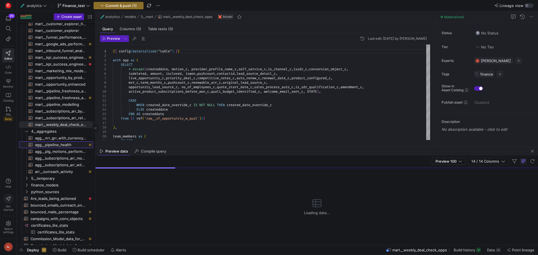
click at [59, 145] on span "agg__pipeline_health​​​​​​​​​​" at bounding box center [61, 145] width 52 height 6
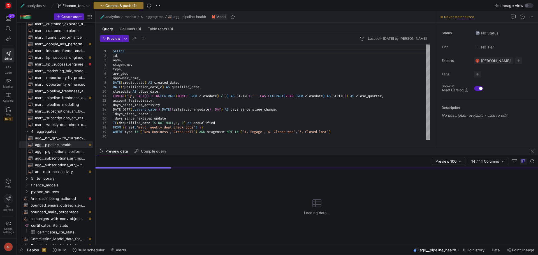
click at [162, 106] on div "SELECT id , name , stagename , type , arr_gbp , oppowner_name , DATE ( createdd…" at bounding box center [271, 93] width 317 height 96
type textarea "CONCAT('Q', CAST(CEILING(EXTRACT(MONTH FROM closedate) / 3) AS STRING),'-',CAST…"
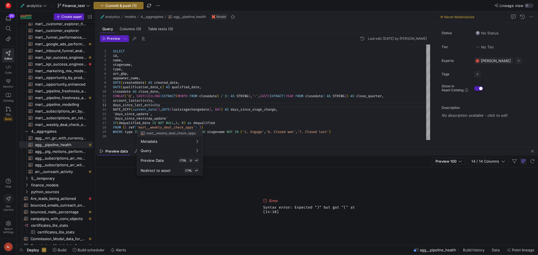
click at [176, 126] on div at bounding box center [269, 127] width 538 height 255
click at [179, 162] on kbd "CTRL" at bounding box center [183, 160] width 9 height 5
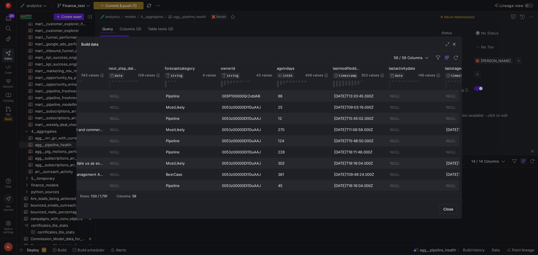
scroll to position [0, 364]
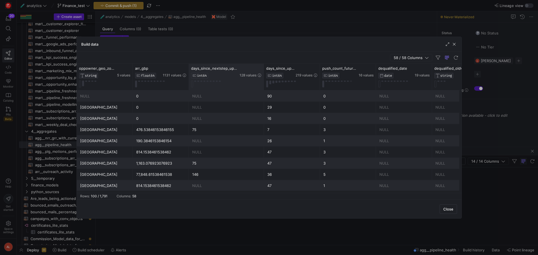
drag, startPoint x: 243, startPoint y: 68, endPoint x: 259, endPoint y: 70, distance: 15.9
click at [259, 70] on div "days_since_nextstep_update INT64 128 values" at bounding box center [226, 77] width 75 height 26
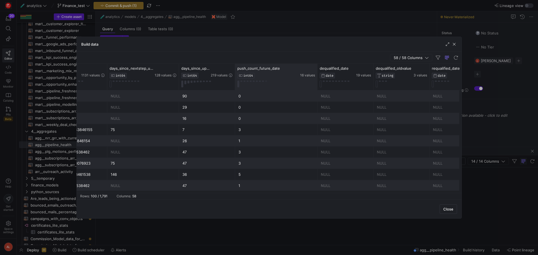
drag, startPoint x: 290, startPoint y: 68, endPoint x: 306, endPoint y: 71, distance: 16.7
click at [316, 71] on div at bounding box center [317, 77] width 2 height 26
click at [455, 42] on span "button" at bounding box center [455, 44] width 6 height 6
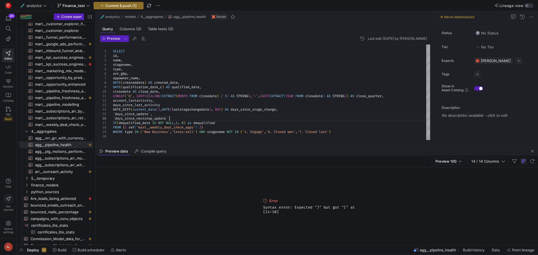
click at [176, 117] on div "SELECT id , name , stagename , type , arr_gbp , oppowner_name , DATE ( createdd…" at bounding box center [271, 93] width 317 height 96
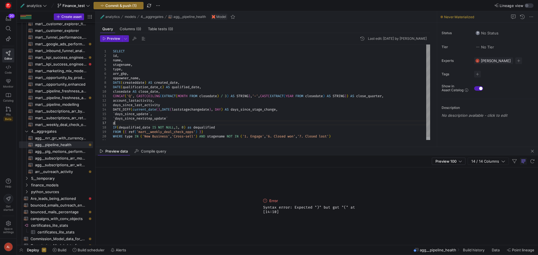
click at [165, 105] on div "SELECT id , name , stagename , type , arr_gbp , oppowner_name , DATE ( createdd…" at bounding box center [271, 94] width 317 height 99
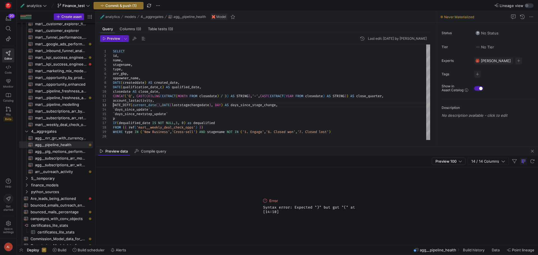
click at [130, 117] on div "SELECT id , name , stagename , type , arr_gbp , oppowner_name , DATE ( createdd…" at bounding box center [271, 93] width 317 height 96
click at [115, 113] on div "SELECT id , name , stagename , type , arr_gbp , oppowner_name , DATE ( createdd…" at bounding box center [271, 93] width 317 height 96
click at [151, 110] on div "SELECT id , name , stagename , type , arr_gbp , oppowner_name , DATE ( createdd…" at bounding box center [271, 93] width 317 height 96
click at [114, 109] on div "SELECT id , name , stagename , type , arr_gbp , oppowner_name , DATE ( createdd…" at bounding box center [271, 93] width 317 height 96
click at [154, 110] on div "SELECT id , name , stagename , type , arr_gbp , oppowner_name , DATE ( createdd…" at bounding box center [271, 93] width 317 height 96
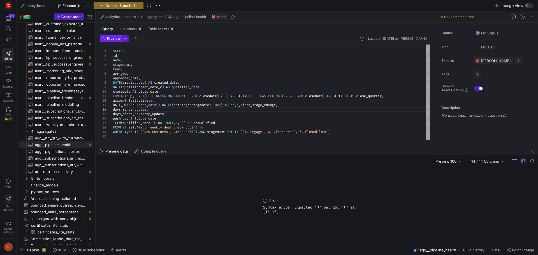
click at [108, 40] on span "Preview" at bounding box center [113, 39] width 13 height 4
click at [175, 117] on div "SELECT id , name , stagename , type , arr_gbp , oppowner_name , DATE ( createdd…" at bounding box center [271, 93] width 317 height 96
click at [110, 36] on span "button" at bounding box center [111, 39] width 22 height 6
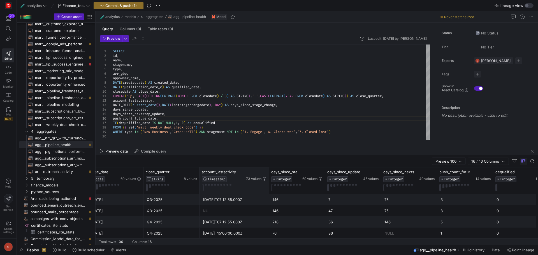
drag, startPoint x: 255, startPoint y: 175, endPoint x: 267, endPoint y: 185, distance: 15.3
click at [268, 183] on div at bounding box center [269, 181] width 2 height 26
click at [113, 100] on div "SELECT id , name , stagename , type , arr_gbp , oppowner_name , DATE ( createdd…" at bounding box center [271, 93] width 317 height 96
click at [159, 105] on div "SELECT id , name , stagename , type , arr_gbp , oppowner_name , DATE ( createdd…" at bounding box center [271, 93] width 317 height 96
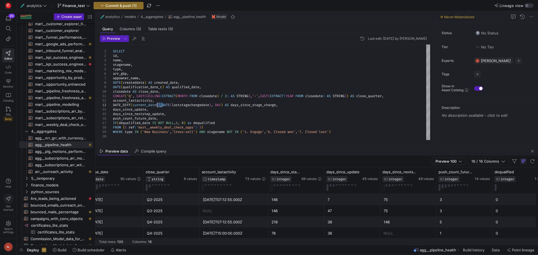
click at [159, 105] on div "SELECT id , name , stagename , type , arr_gbp , oppowner_name , DATE ( createdd…" at bounding box center [271, 93] width 317 height 96
click at [113, 101] on div "SELECT id , name , stagename , type , arr_gbp , oppowner_name , DATE ( createdd…" at bounding box center [271, 93] width 317 height 96
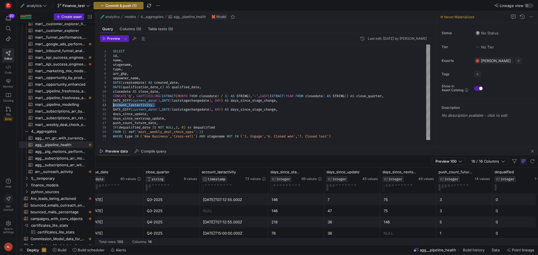
drag, startPoint x: 154, startPoint y: 104, endPoint x: 103, endPoint y: 106, distance: 51.1
click at [113, 106] on div "SELECT id , name , stagename , type , arr_gbp , oppowner_name , DATE ( createdd…" at bounding box center [271, 94] width 317 height 99
click at [193, 101] on div "SELECT id , name , stagename , type , arr_gbp , oppowner_name , DATE ( createdd…" at bounding box center [271, 94] width 317 height 99
click at [158, 105] on div "SELECT id , name , stagename , type , arr_gbp , oppowner_name , DATE ( createdd…" at bounding box center [271, 94] width 317 height 99
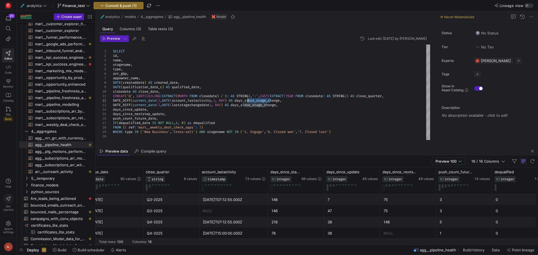
drag, startPoint x: 270, startPoint y: 101, endPoint x: 248, endPoint y: 101, distance: 22.7
click at [248, 101] on div "SELECT id , name , stagename , type , arr_gbp , oppowner_name , DATE ( createdd…" at bounding box center [271, 93] width 317 height 96
click at [115, 40] on span "Preview" at bounding box center [113, 39] width 13 height 4
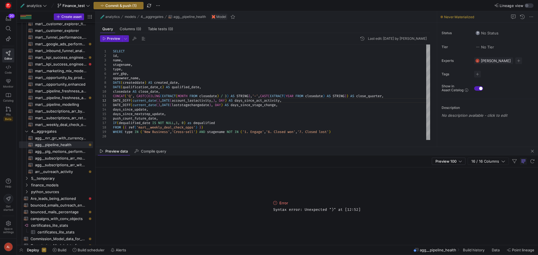
click at [217, 100] on div "SELECT id , name , stagename , type , arr_gbp , oppowner_name , DATE ( createdd…" at bounding box center [271, 93] width 317 height 96
click at [116, 40] on span "Preview" at bounding box center [113, 39] width 13 height 4
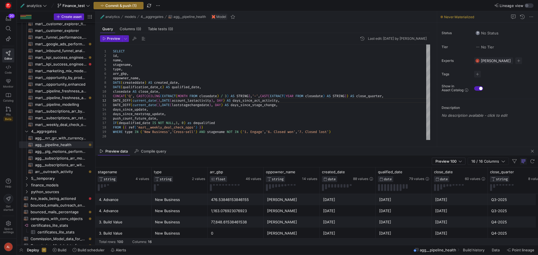
scroll to position [0, 282]
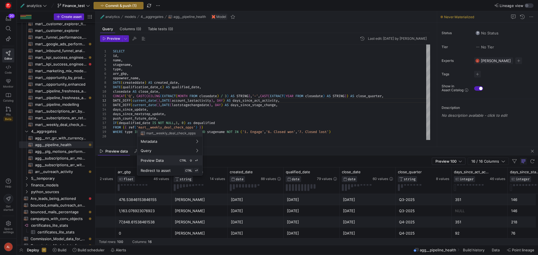
click at [182, 159] on kbd "CTRL" at bounding box center [183, 160] width 9 height 5
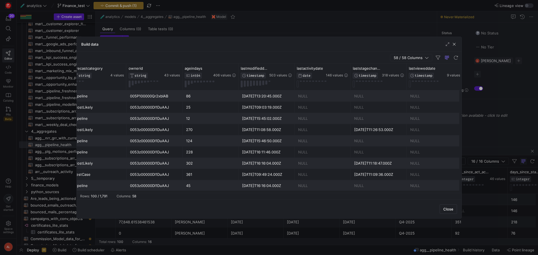
scroll to position [0, 476]
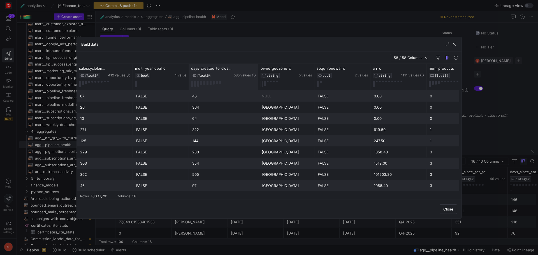
drag, startPoint x: 244, startPoint y: 66, endPoint x: 255, endPoint y: 71, distance: 11.8
click at [257, 71] on div at bounding box center [258, 77] width 2 height 26
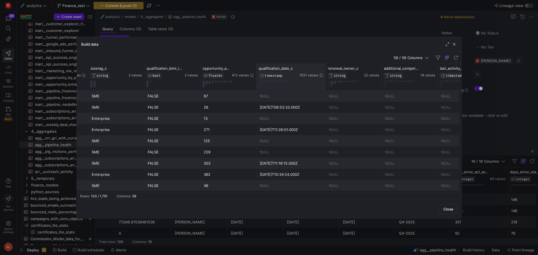
drag, startPoint x: 311, startPoint y: 67, endPoint x: 324, endPoint y: 89, distance: 25.3
click at [325, 77] on div at bounding box center [325, 77] width 2 height 26
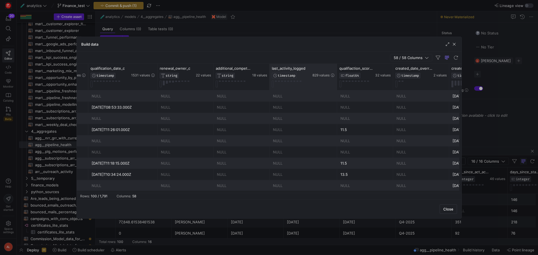
drag, startPoint x: 324, startPoint y: 66, endPoint x: 331, endPoint y: 71, distance: 8.2
click at [336, 71] on div at bounding box center [337, 77] width 2 height 26
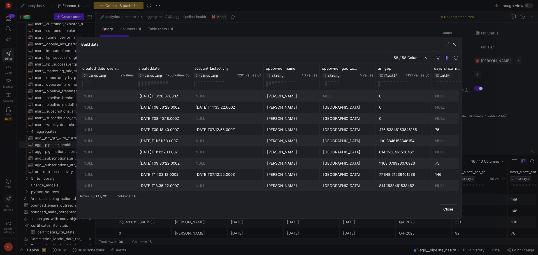
drag, startPoint x: 247, startPoint y: 67, endPoint x: 263, endPoint y: 79, distance: 20.0
click at [262, 76] on div at bounding box center [263, 77] width 2 height 26
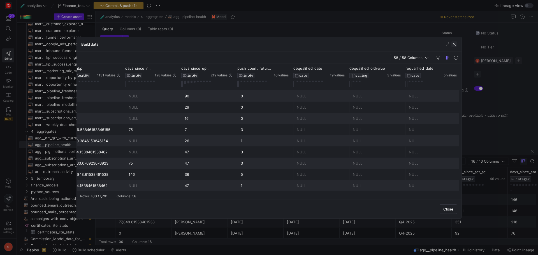
click at [454, 43] on span "button" at bounding box center [455, 44] width 6 height 6
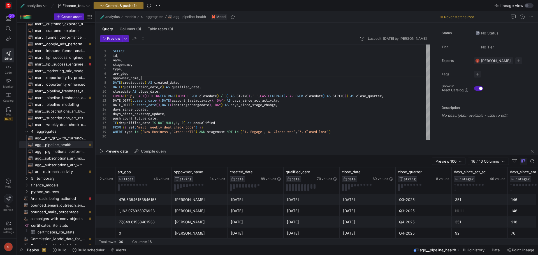
click at [165, 78] on div "SELECT id , name , stagename , type , arr_gbp , oppowner_name , DATE ( createdd…" at bounding box center [271, 93] width 317 height 96
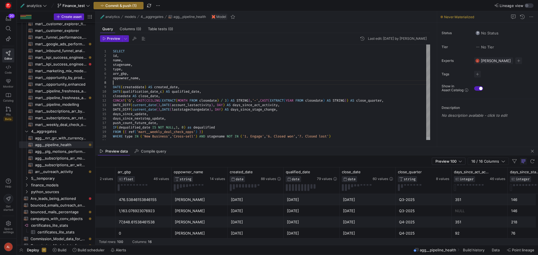
type textarea "SELECT id, name, stagename, type, arr_gbp, oppowner_name, f DATE(createddate) A…"
click at [164, 95] on div "SELECT id , name , stagename , type , arr_gbp , oppowner_name , DATE ( createdd…" at bounding box center [271, 94] width 317 height 99
click at [393, 101] on div "SELECT id , name , stagename , type , arr_gbp , oppowner_name , DATE ( createdd…" at bounding box center [271, 94] width 317 height 99
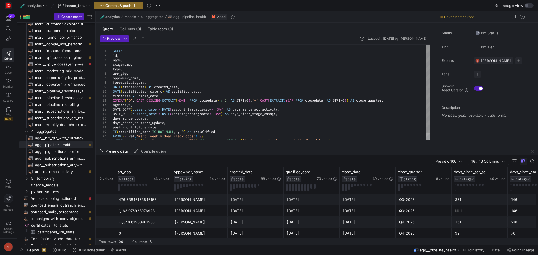
scroll to position [13, 0]
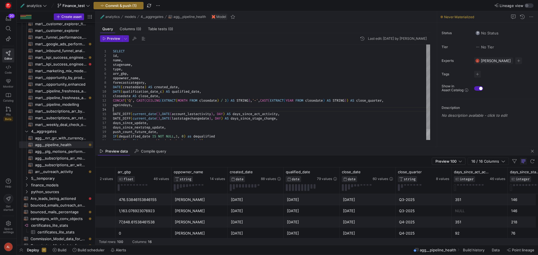
click at [251, 113] on div "SELECT id , name , stagename , type , arr_gbp , oppowner_name , DATE ( createdd…" at bounding box center [271, 99] width 317 height 108
click at [181, 105] on div "SELECT id , name , stagename , type , arr_gbp , oppowner_name , DATE ( createdd…" at bounding box center [271, 99] width 317 height 108
click at [174, 106] on div "SELECT id , name , stagename , type , arr_gbp , oppowner_name , DATE ( createdd…" at bounding box center [271, 99] width 317 height 108
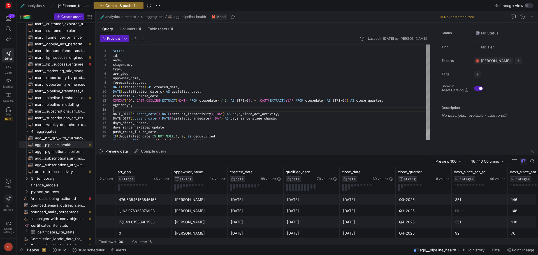
click at [173, 108] on div "SELECT id , name , stagename , type , arr_gbp , oppowner_name , DATE ( createdd…" at bounding box center [271, 99] width 317 height 108
click at [195, 107] on div "SELECT id , name , stagename , type , arr_gbp , oppowner_name , DATE ( createdd…" at bounding box center [271, 99] width 317 height 108
click at [175, 109] on div "SELECT id , name , stagename , type , arr_gbp , oppowner_name , DATE ( createdd…" at bounding box center [271, 99] width 317 height 108
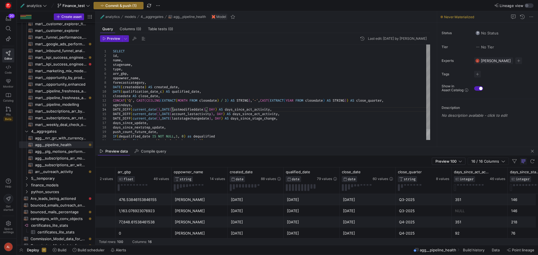
click at [210, 109] on div "SELECT id , name , stagename , type , arr_gbp , oppowner_name , DATE ( createdd…" at bounding box center [271, 99] width 317 height 108
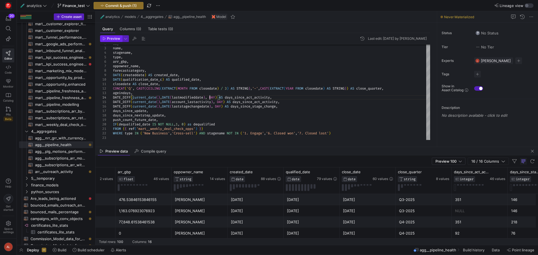
click at [114, 37] on span "Preview" at bounding box center [113, 39] width 13 height 4
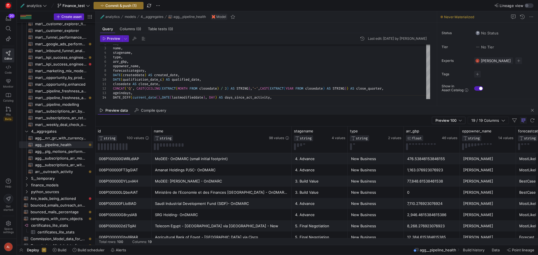
drag, startPoint x: 301, startPoint y: 147, endPoint x: 319, endPoint y: 123, distance: 29.6
click at [306, 106] on div at bounding box center [317, 106] width 443 height 0
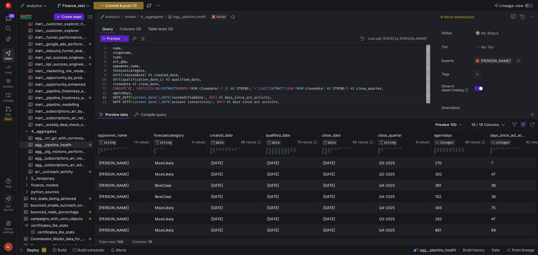
scroll to position [76, 0]
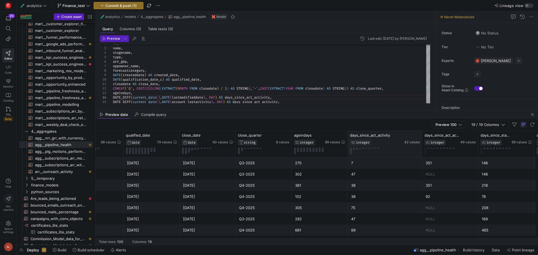
drag, startPoint x: 403, startPoint y: 136, endPoint x: 422, endPoint y: 135, distance: 18.9
click at [422, 135] on div at bounding box center [422, 144] width 2 height 26
click at [478, 135] on div "days_since_act_activity_1 INTEGER 46 values" at bounding box center [451, 144] width 56 height 26
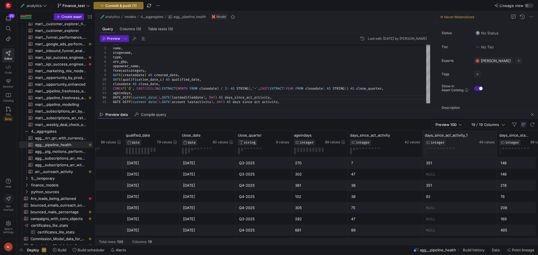
drag, startPoint x: 477, startPoint y: 135, endPoint x: 496, endPoint y: 134, distance: 18.6
click at [496, 134] on div at bounding box center [497, 144] width 2 height 26
drag, startPoint x: 274, startPoint y: 96, endPoint x: 251, endPoint y: 96, distance: 23.5
click at [251, 96] on div "id , name , stagename , type , arr_gbp , oppowner_name , DATE ( createddate ) A…" at bounding box center [271, 87] width 317 height 108
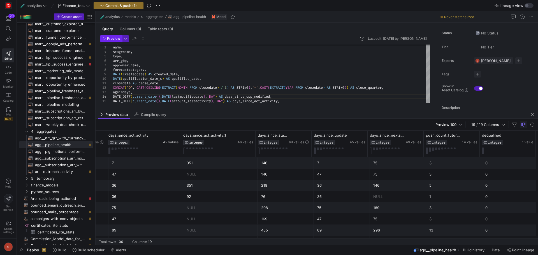
click at [113, 38] on span "Preview" at bounding box center [113, 39] width 13 height 4
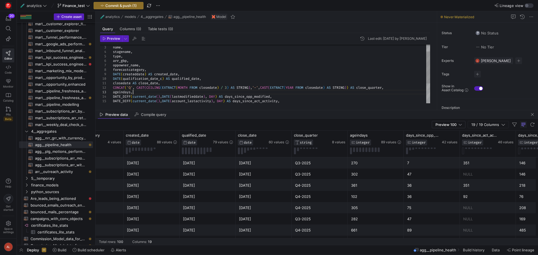
click at [142, 94] on div "id , name , stagename , type , arr_gbp , oppowner_name , DATE ( createddate ) A…" at bounding box center [271, 86] width 317 height 108
click at [154, 96] on div "id , name , stagename , type , arr_gbp , oppowner_name , DATE ( createddate ) A…" at bounding box center [271, 88] width 317 height 112
click at [116, 95] on div "id , name , stagename , type , arr_gbp , oppowner_name , DATE ( createddate ) A…" at bounding box center [271, 88] width 317 height 112
click at [112, 39] on span "Preview" at bounding box center [113, 39] width 13 height 4
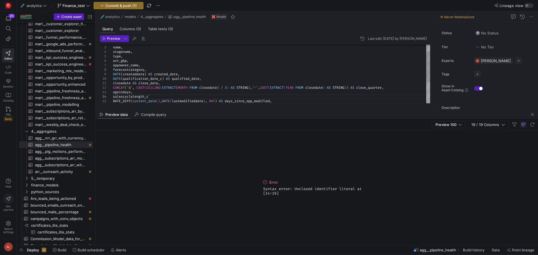
click at [153, 96] on div "id , name , stagename , type , arr_gbp , oppowner_name , DATE ( createddate ) A…" at bounding box center [271, 88] width 317 height 112
click at [114, 37] on span "Preview" at bounding box center [113, 39] width 13 height 4
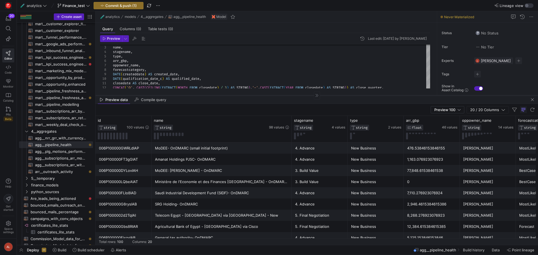
drag, startPoint x: 256, startPoint y: 110, endPoint x: 254, endPoint y: 90, distance: 20.6
click at [254, 95] on div at bounding box center [317, 95] width 443 height 0
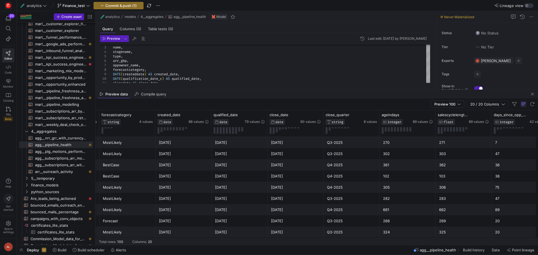
scroll to position [0, 420]
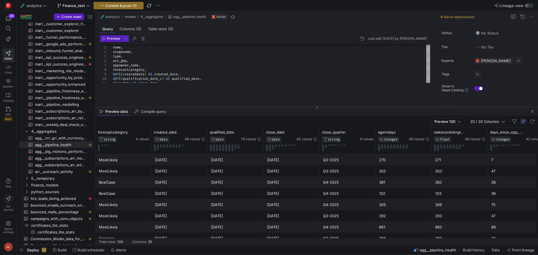
drag, startPoint x: 283, startPoint y: 89, endPoint x: 281, endPoint y: 113, distance: 24.0
click at [282, 107] on div at bounding box center [317, 107] width 443 height 0
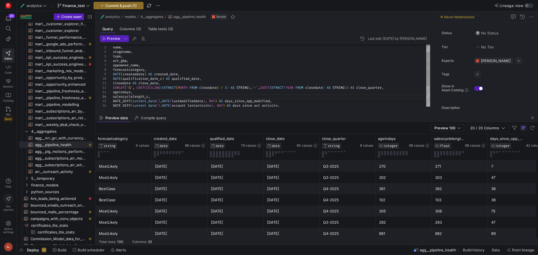
click at [135, 91] on div "id , name , stagename , type , arr_gbp , oppowner_name , DATE ( createddate ) A…" at bounding box center [271, 88] width 317 height 112
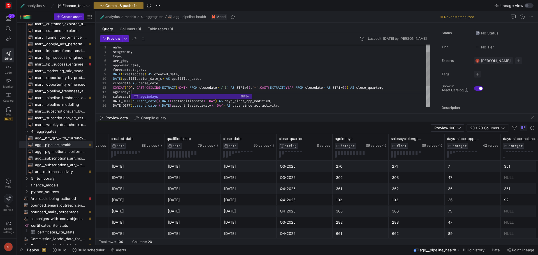
scroll to position [13, 20]
click at [149, 98] on div "id , name , stagename , type , arr_gbp , oppowner_name , DATE ( createddate ) A…" at bounding box center [271, 88] width 317 height 112
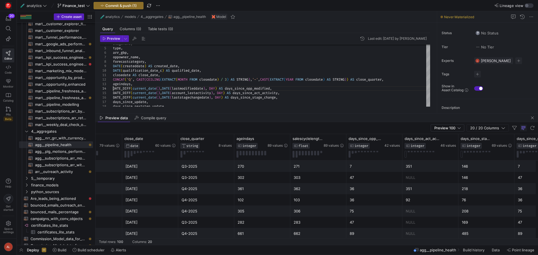
scroll to position [0, 563]
click at [152, 85] on div "stagename , type , arr_gbp , oppowner_name , DATE ( createddate ) AS created_da…" at bounding box center [271, 78] width 317 height 108
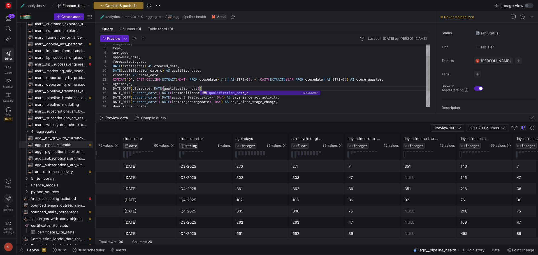
scroll to position [13, 89]
click at [167, 88] on div "stagename , type , arr_gbp , oppowner_name , DATE ( createddate ) AS created_da…" at bounding box center [271, 80] width 317 height 112
click at [115, 40] on span "Preview" at bounding box center [113, 39] width 13 height 4
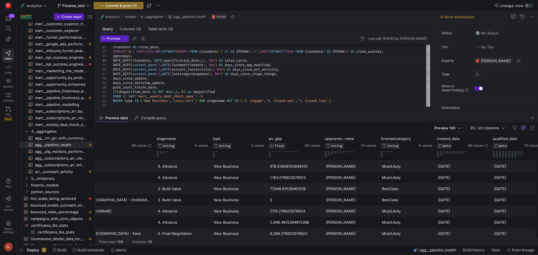
scroll to position [0, 140]
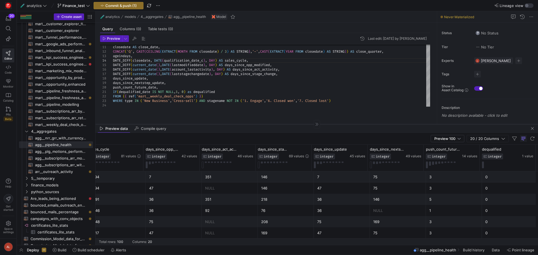
drag, startPoint x: 227, startPoint y: 114, endPoint x: 228, endPoint y: 127, distance: 13.3
click at [228, 124] on div at bounding box center [317, 124] width 443 height 0
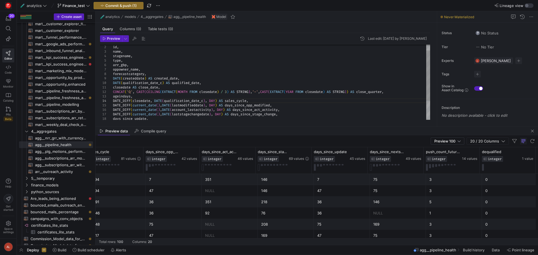
click at [395, 92] on div "DATE ( qualification_date_c ) AS qualified_date , closedate AS close_date , CON…" at bounding box center [271, 92] width 317 height 112
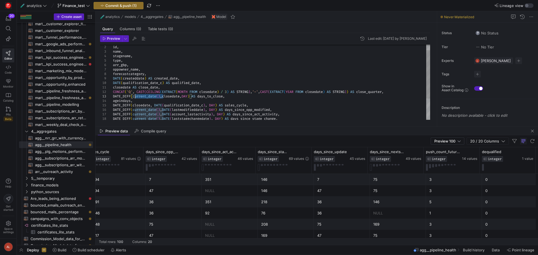
drag, startPoint x: 164, startPoint y: 96, endPoint x: 134, endPoint y: 96, distance: 30.0
click at [134, 96] on div "DATE ( qualification_date_c ) AS qualified_date , closedate AS close_date , CON…" at bounding box center [271, 94] width 317 height 117
click at [152, 98] on div "DATE ( qualification_date_c ) AS qualified_date , closedate AS close_date , CON…" at bounding box center [271, 94] width 317 height 117
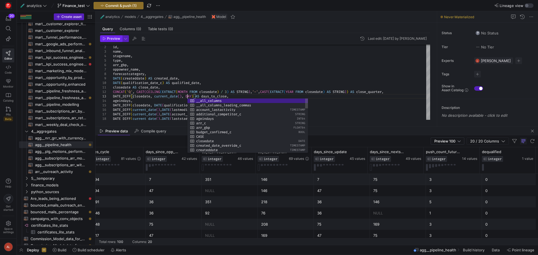
click at [105, 41] on span "button" at bounding box center [111, 39] width 22 height 6
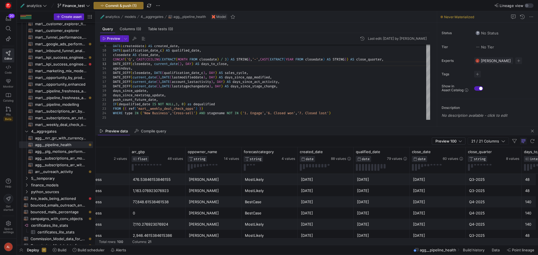
scroll to position [0, 245]
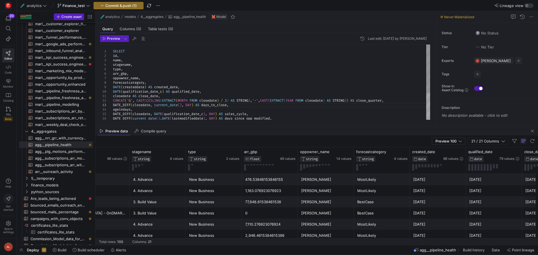
click at [114, 47] on div "DATE ( qualification_date_c ) AS qualified_date , closedate AS close_date , CON…" at bounding box center [271, 103] width 317 height 117
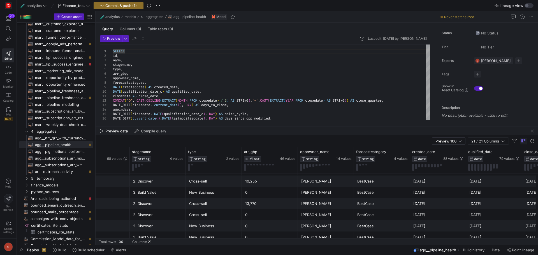
scroll to position [623, 0]
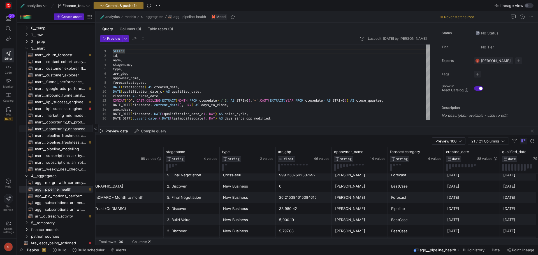
click at [62, 127] on span "mart__opportunity_enhanced​​​​​​​​​​" at bounding box center [61, 129] width 52 height 6
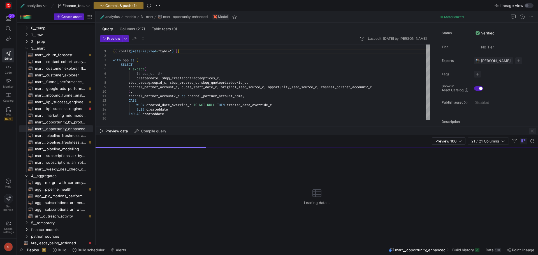
click at [531, 130] on span "button" at bounding box center [532, 131] width 7 height 7
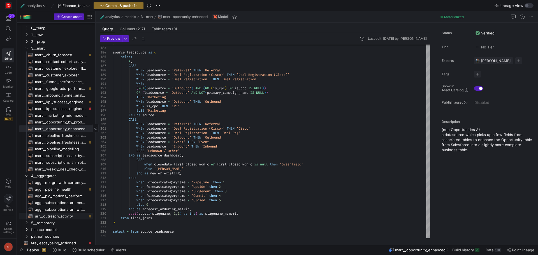
click at [57, 214] on span "arr__outreach_activity​​​​​​​​​​" at bounding box center [61, 216] width 52 height 6
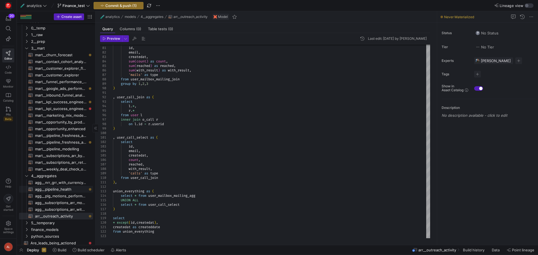
click at [60, 191] on span "agg__pipeline_health​​​​​​​​​​" at bounding box center [61, 189] width 52 height 6
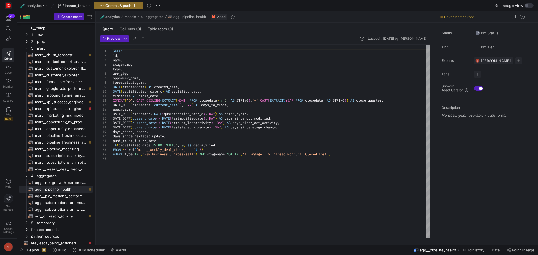
scroll to position [13, 0]
click at [184, 145] on div "SELECT id , name , stagename , type , arr_gbp , oppowner_name , forecastcategor…" at bounding box center [271, 142] width 317 height 194
click at [165, 177] on div "SELECT id , name , stagename , type , arr_gbp , oppowner_name , forecastcategor…" at bounding box center [271, 142] width 317 height 194
click at [113, 51] on div "SELECT id , name , stagename , type , arr_gbp , oppowner_name , forecastcategor…" at bounding box center [271, 142] width 317 height 194
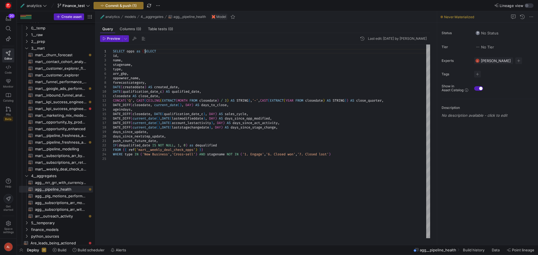
scroll to position [4, 8]
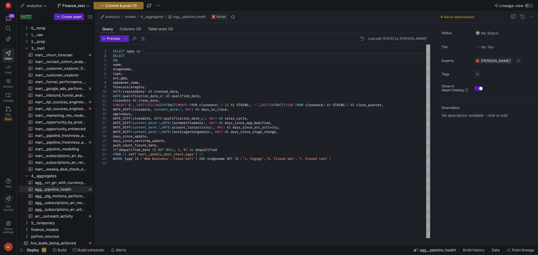
click at [345, 160] on div "SELECT opps as ( id , name , stagename , type , arr_gbp , oppowner_name , forec…" at bounding box center [271, 142] width 317 height 194
click at [131, 181] on div "SELECT opps as ( id , name , stagename , type , arr_gbp , oppowner_name , forec…" at bounding box center [271, 142] width 317 height 194
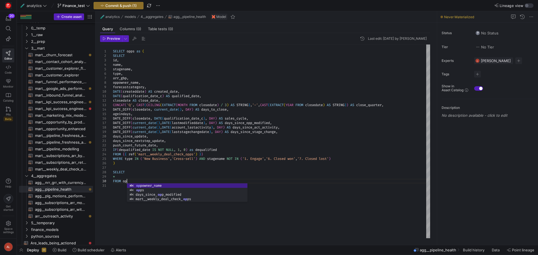
scroll to position [40, 18]
click at [131, 181] on div "SELECT opps as ( id , name , stagename , type , arr_gbp , oppowner_name , forec…" at bounding box center [271, 142] width 317 height 194
click at [121, 176] on div "SELECT opps as ( id , name , stagename , type , arr_gbp , oppowner_name , forec…" at bounding box center [271, 142] width 317 height 194
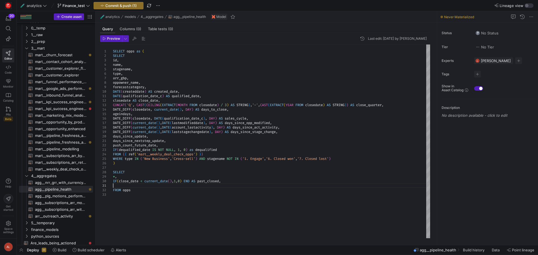
scroll to position [4, 0]
click at [129, 188] on div "SELECT opps as ( id , name , stagename , type , arr_gbp , oppowner_name , forec…" at bounding box center [271, 142] width 317 height 194
click at [125, 183] on div "SELECT opps as ( id , name , stagename , type , arr_gbp , oppowner_name , forec…" at bounding box center [271, 142] width 317 height 194
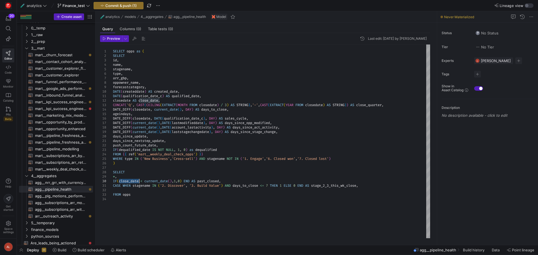
click at [125, 183] on div "SELECT opps as ( id , name , stagename , type , arr_gbp , oppowner_name , forec…" at bounding box center [271, 142] width 317 height 194
click at [125, 186] on div "SELECT opps as ( id , name , stagename , type , arr_gbp , oppowner_name , forec…" at bounding box center [271, 142] width 317 height 194
click at [117, 190] on div "SELECT opps as ( id , name , stagename , type , arr_gbp , oppowner_name , forec…" at bounding box center [271, 142] width 317 height 194
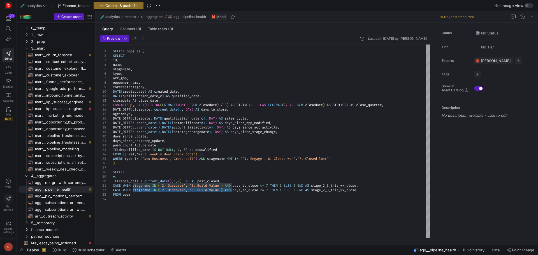
drag, startPoint x: 133, startPoint y: 190, endPoint x: 233, endPoint y: 191, distance: 100.3
click at [233, 191] on div "SELECT opps as ( id , name , stagename , type , arr_gbp , oppowner_name , forec…" at bounding box center [271, 142] width 317 height 194
click at [169, 191] on div "SELECT opps as ( id , name , stagename , type , arr_gbp , oppowner_name , forec…" at bounding box center [271, 142] width 317 height 194
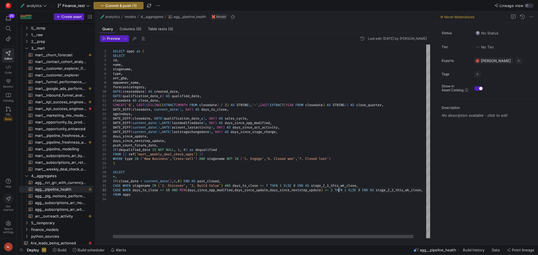
scroll to position [4, 228]
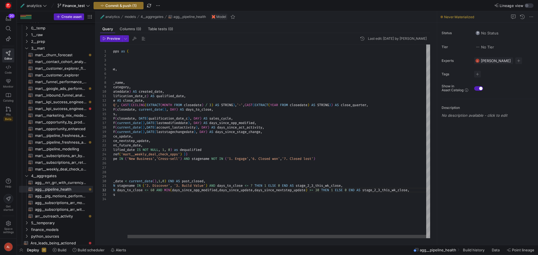
click at [422, 190] on div "SELECT opps as ( id , name , stagename , type , arr_gbp , oppowner_name , forec…" at bounding box center [264, 142] width 333 height 194
click at [111, 40] on span "Preview" at bounding box center [113, 39] width 13 height 4
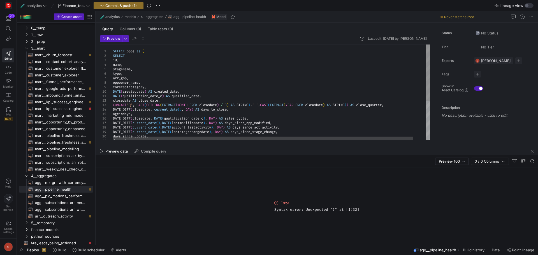
click at [121, 50] on div "DATE_DIFF ( closedate , current_date ( ) , DAY ) AS days_to_close , ageindays ,…" at bounding box center [278, 125] width 331 height 160
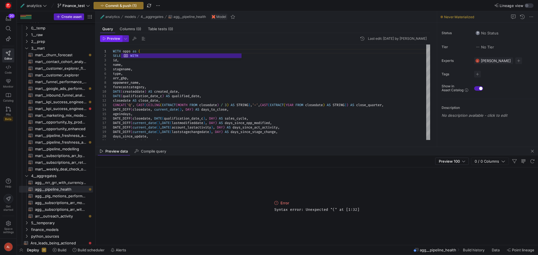
click at [115, 38] on span "Preview" at bounding box center [113, 39] width 13 height 4
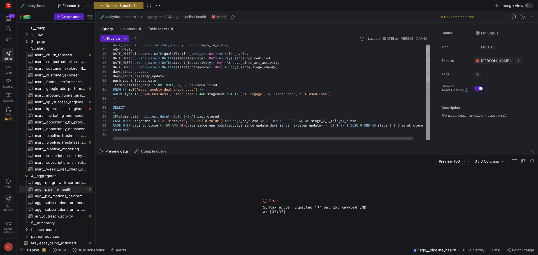
click at [189, 115] on div "DATE_DIFF ( closedate , current_date ( ) , DAY ) AS days_to_close , ageindays ,…" at bounding box center [278, 60] width 331 height 160
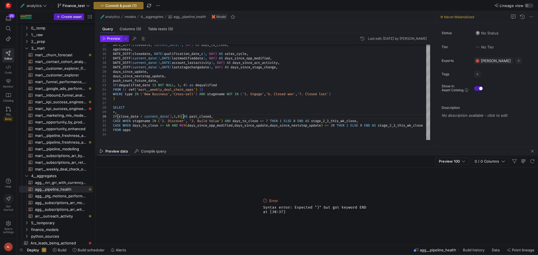
click at [110, 39] on span "Preview" at bounding box center [113, 39] width 13 height 4
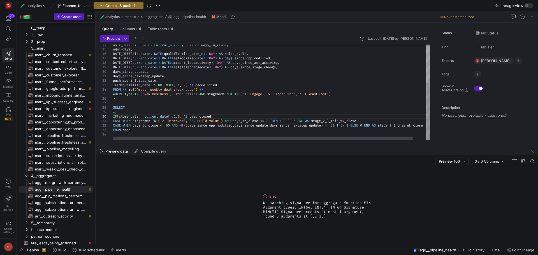
click at [187, 124] on div "DATE_DIFF ( closedate , current_date ( ) , DAY ) AS days_to_close , ageindays ,…" at bounding box center [278, 60] width 331 height 160
click at [113, 39] on span "Preview" at bounding box center [113, 39] width 13 height 4
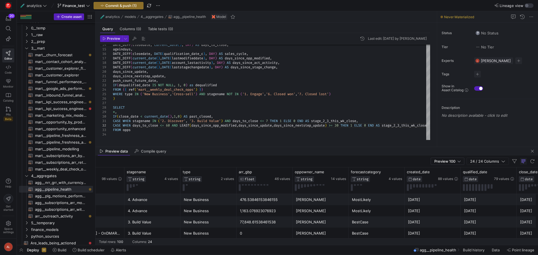
scroll to position [0, 173]
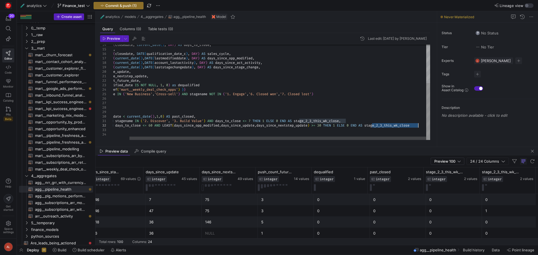
drag, startPoint x: 373, startPoint y: 125, endPoint x: 417, endPoint y: 126, distance: 44.9
click at [417, 126] on div "DATE_DIFF ( closedate , current_date ( ) , DAY ) AS days_to_close , ageindays ,…" at bounding box center [263, 60] width 335 height 160
click at [404, 126] on div "DATE_DIFF ( closedate , current_date ( ) , DAY ) AS days_to_close , ageindays ,…" at bounding box center [263, 60] width 335 height 160
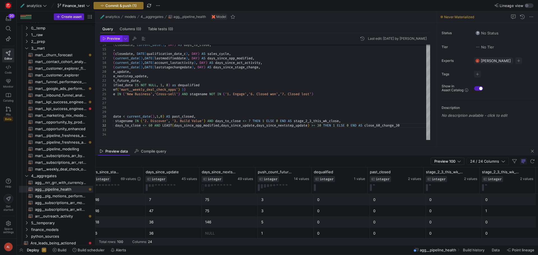
click at [108, 38] on span "Preview" at bounding box center [113, 39] width 13 height 4
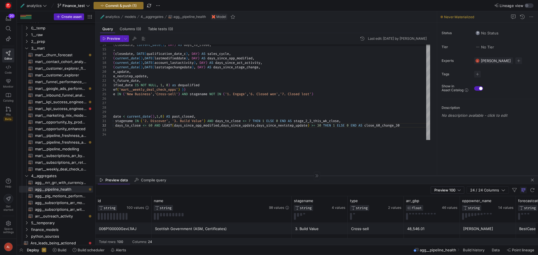
drag, startPoint x: 281, startPoint y: 147, endPoint x: 283, endPoint y: 176, distance: 29.2
click at [283, 176] on div at bounding box center [317, 176] width 443 height 0
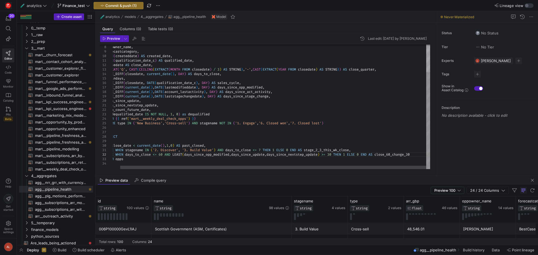
click at [418, 154] on div "DATE_DIFF ( closedate , current_date ( ) , DAY ) AS days_to_close , ageindays ,…" at bounding box center [268, 89] width 325 height 160
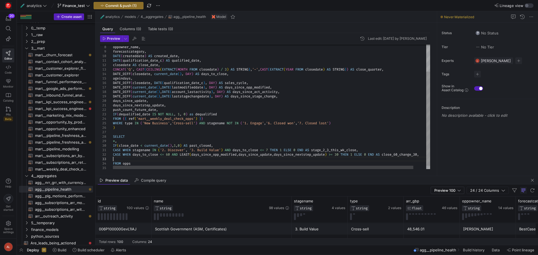
click at [293, 159] on div "DATE_DIFF ( closedate , current_date ( ) , DAY ) AS days_to_close , ageindays ,…" at bounding box center [278, 91] width 331 height 165
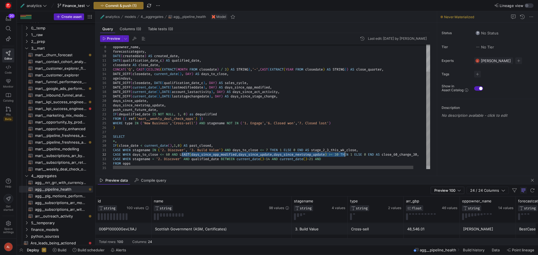
drag, startPoint x: 182, startPoint y: 154, endPoint x: 345, endPoint y: 156, distance: 162.6
click at [345, 156] on div "DATE_DIFF ( closedate , current_date ( ) , DAY ) AS days_to_close , ageindays ,…" at bounding box center [278, 91] width 331 height 165
click at [335, 159] on div "DATE_DIFF ( closedate , current_date ( ) , DAY ) AS days_to_close , ageindays ,…" at bounding box center [278, 91] width 331 height 165
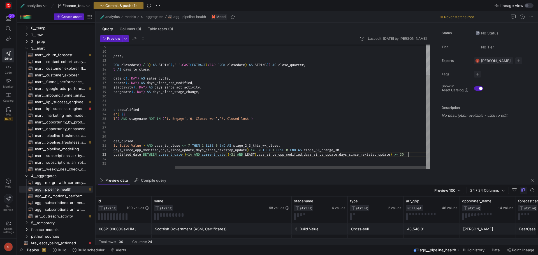
click at [408, 154] on div "DATE_DIFF ( closedate , current_date ( ) , DAY ) AS days_to_close , ageindays ,…" at bounding box center [232, 86] width 395 height 165
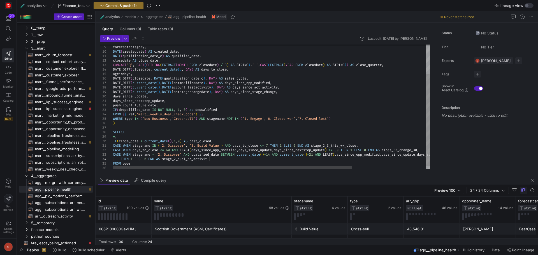
scroll to position [13, 98]
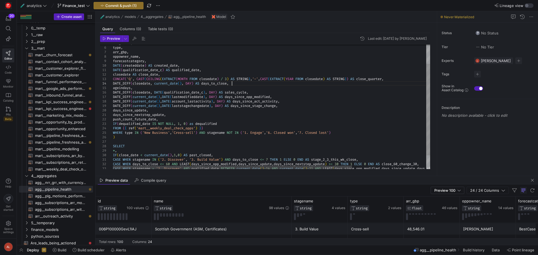
click at [237, 84] on div "DATE_DIFF ( closedate , current_date ( ) , DAY ) AS days_to_close , ageindays ,…" at bounding box center [320, 102] width 415 height 169
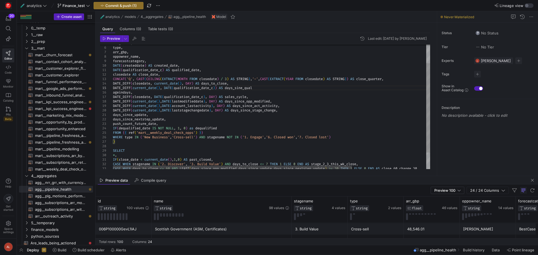
scroll to position [18, 145]
click at [244, 88] on div "DATE_DIFF ( closedate , current_date ( ) , DAY ) AS days_to_close , ageindays ,…" at bounding box center [320, 105] width 415 height 174
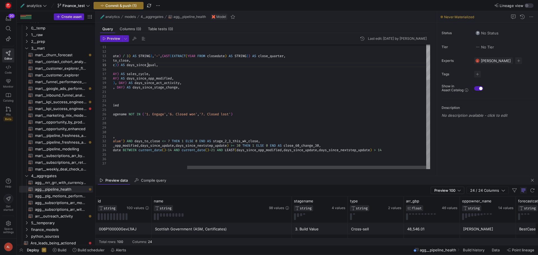
click at [397, 151] on div "DATE_DIFF ( closedate , current_date ( ) , DAY ) AS days_to_close , ageindays ,…" at bounding box center [222, 83] width 415 height 174
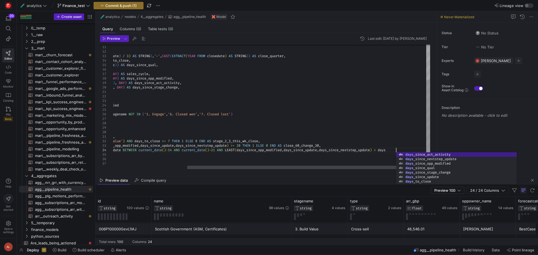
scroll to position [18, 383]
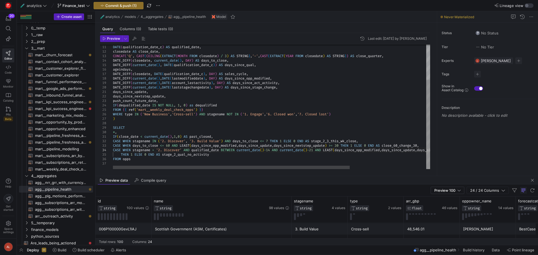
click at [216, 154] on div "DATE_DIFF ( closedate , current_date ( ) , DAY ) AS days_to_close , ageindays ,…" at bounding box center [323, 83] width 420 height 174
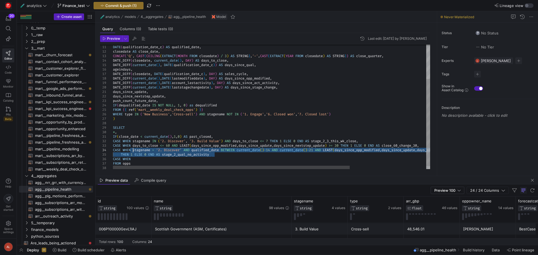
drag, startPoint x: 216, startPoint y: 154, endPoint x: 134, endPoint y: 150, distance: 81.7
click at [134, 150] on div "DATE_DIFF ( closedate , current_date ( ) , DAY ) AS days_to_close , ageindays ,…" at bounding box center [323, 85] width 420 height 178
click at [134, 158] on div "DATE_DIFF ( closedate , current_date ( ) , DAY ) AS days_to_close , ageindays ,…" at bounding box center [323, 85] width 420 height 178
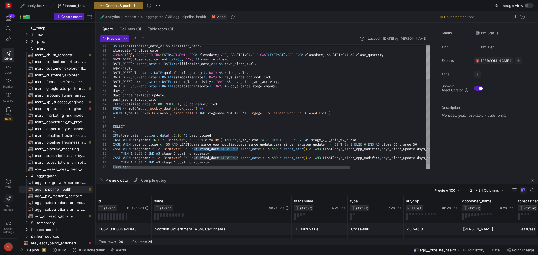
drag, startPoint x: 194, startPoint y: 150, endPoint x: 238, endPoint y: 149, distance: 43.7
click at [238, 149] on div "DATE_DIFF ( closedate , current_date ( ) , DAY ) AS days_to_close , ageindays ,…" at bounding box center [323, 85] width 420 height 183
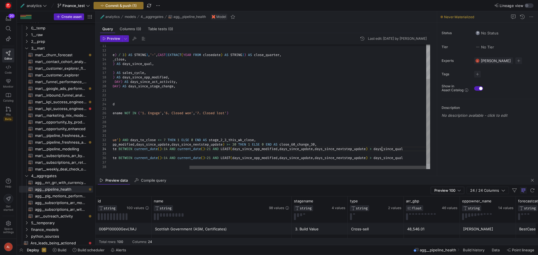
click at [382, 148] on div "DATE_DIFF ( closedate , current_date ( ) , DAY ) AS days_to_close , ageindays ,…" at bounding box center [221, 85] width 420 height 183
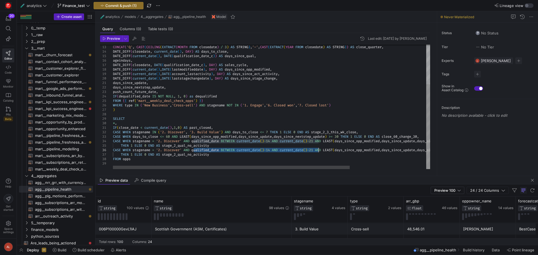
drag, startPoint x: 193, startPoint y: 158, endPoint x: 318, endPoint y: 149, distance: 125.1
click at [318, 149] on div "DATE_DIFF ( closedate , current_date ( ) , DAY ) AS days_to_close , ageindays ,…" at bounding box center [323, 78] width 420 height 183
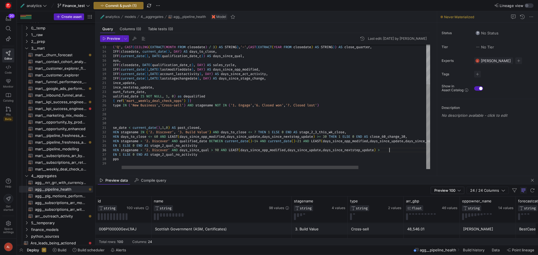
scroll to position [18, 292]
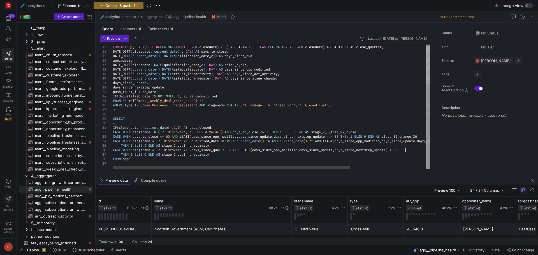
click at [227, 149] on div "DATE_DIFF ( closedate , current_date ( ) , DAY ) AS days_to_close , ageindays ,…" at bounding box center [323, 78] width 420 height 183
drag, startPoint x: 194, startPoint y: 140, endPoint x: 222, endPoint y: 142, distance: 28.4
click at [222, 142] on div "DATE_DIFF ( closedate , current_date ( ) , DAY ) AS days_to_close , ageindays ,…" at bounding box center [323, 78] width 420 height 183
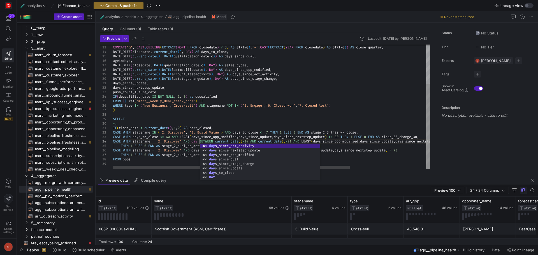
scroll to position [18, 89]
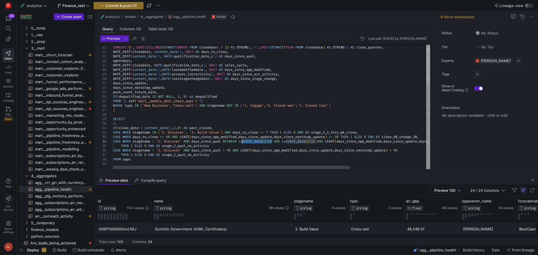
drag, startPoint x: 273, startPoint y: 142, endPoint x: 242, endPoint y: 142, distance: 31.7
click at [242, 142] on div "DATE_DIFF ( closedate , current_date ( ) , DAY ) AS days_to_close , ageindays ,…" at bounding box center [323, 78] width 420 height 183
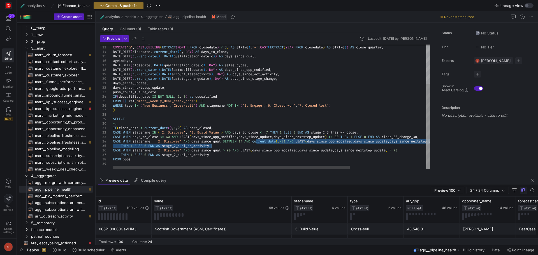
drag, startPoint x: 256, startPoint y: 142, endPoint x: 287, endPoint y: 142, distance: 30.3
click at [287, 142] on div "DATE_DIFF ( closedate , current_date ( ) , DAY ) AS days_to_close , ageindays ,…" at bounding box center [323, 78] width 420 height 183
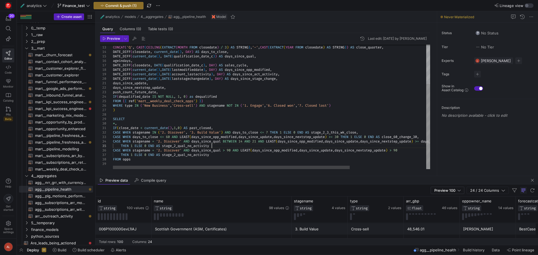
click at [217, 146] on div "DATE_DIFF ( closedate , current_date ( ) , DAY ) AS days_to_close , ageindays ,…" at bounding box center [323, 78] width 420 height 183
drag, startPoint x: 216, startPoint y: 154, endPoint x: 181, endPoint y: 156, distance: 34.2
click at [181, 156] on div "DATE_DIFF ( closedate , current_date ( ) , DAY ) AS days_to_close , ageindays ,…" at bounding box center [323, 78] width 420 height 183
click at [179, 155] on div "DATE_DIFF ( closedate , current_date ( ) , DAY ) AS days_to_close , ageindays ,…" at bounding box center [323, 78] width 420 height 183
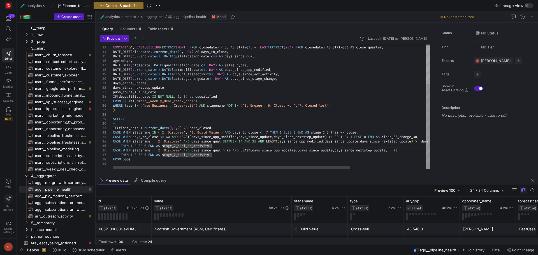
click at [211, 146] on div "DATE_DIFF ( closedate , current_date ( ) , DAY ) AS days_to_close , ageindays ,…" at bounding box center [323, 78] width 420 height 183
click at [215, 157] on div "DATE_DIFF ( closedate , current_date ( ) , DAY ) AS days_to_close , ageindays ,…" at bounding box center [323, 78] width 420 height 183
click at [213, 158] on div "DATE_DIFF ( closedate , current_date ( ) , DAY ) AS days_to_close , ageindays ,…" at bounding box center [323, 78] width 420 height 183
click at [213, 155] on div "DATE_DIFF ( closedate , current_date ( ) , DAY ) AS days_to_close , ageindays ,…" at bounding box center [323, 78] width 420 height 183
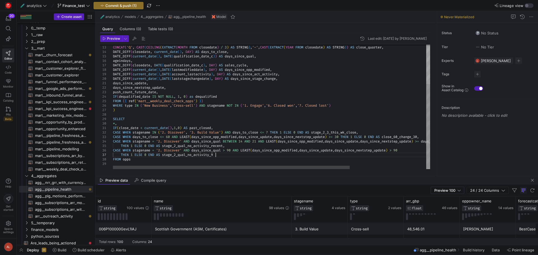
scroll to position [18, 105]
click at [115, 36] on span "button" at bounding box center [111, 39] width 22 height 6
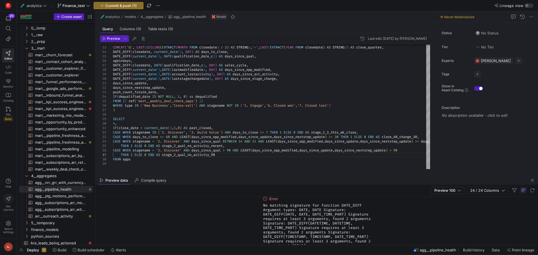
scroll to position [3, 0]
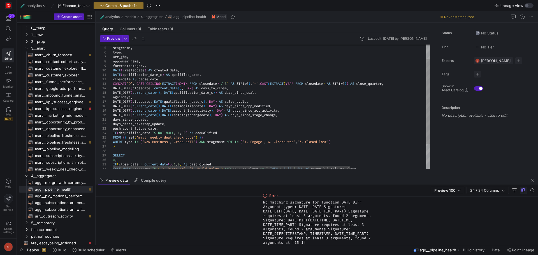
click at [218, 93] on div "DATE_DIFF ( closedate , current_date ( ) , DAY ) AS days_to_close , ageindays ,…" at bounding box center [323, 114] width 420 height 183
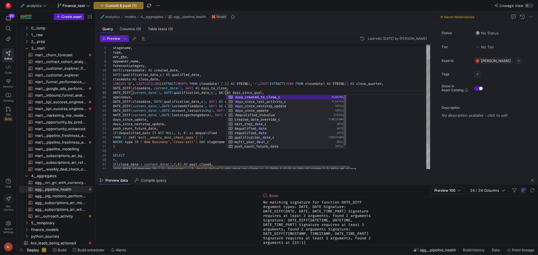
scroll to position [18, 115]
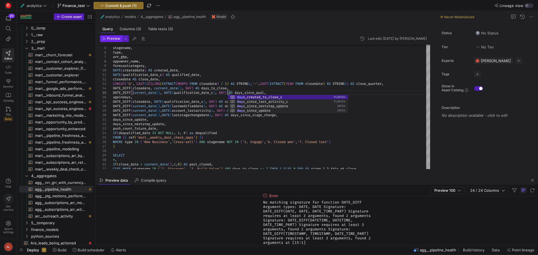
type textarea "DATE(qualification_date_c) AS qualified_date, closedate AS close_date, CONCAT('…"
click at [105, 38] on icon "button" at bounding box center [104, 38] width 3 height 3
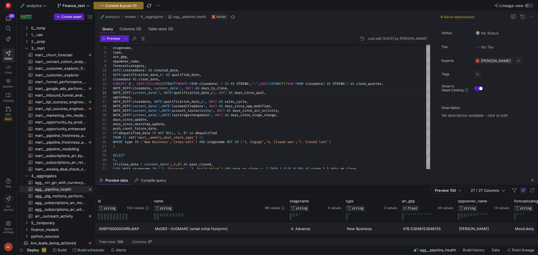
click at [258, 177] on div "Preview data Compile query" at bounding box center [317, 180] width 443 height 8
drag, startPoint x: 257, startPoint y: 177, endPoint x: 274, endPoint y: 112, distance: 66.6
click at [274, 112] on as-split "🧪 analytics models 4__aggregates agg__pipeline_health Model Query Columns (0) T…" at bounding box center [317, 128] width 443 height 234
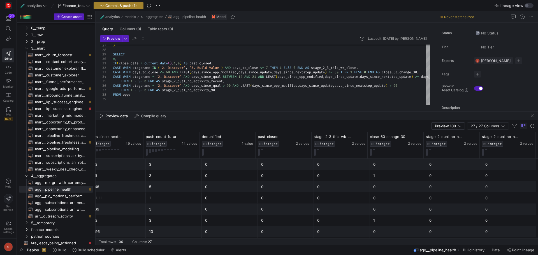
click at [134, 6] on span "Commit & push (1)" at bounding box center [120, 5] width 31 height 4
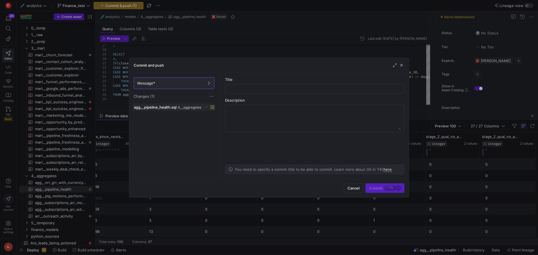
click at [207, 107] on icon at bounding box center [207, 107] width 4 height 4
click at [256, 77] on div at bounding box center [269, 127] width 538 height 255
click at [401, 66] on span "button" at bounding box center [402, 66] width 6 height 6
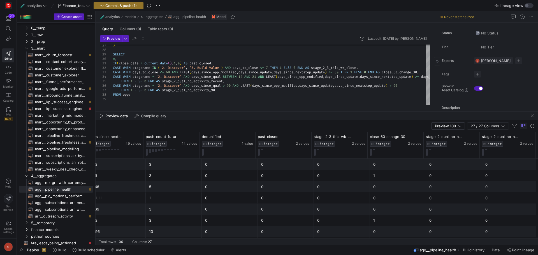
click at [472, 72] on div "Tags No tags" at bounding box center [489, 74] width 94 height 7
click at [477, 73] on span "button" at bounding box center [477, 74] width 7 height 7
click at [439, 113] on button "finance" at bounding box center [452, 110] width 57 height 9
click at [514, 98] on div at bounding box center [269, 127] width 538 height 255
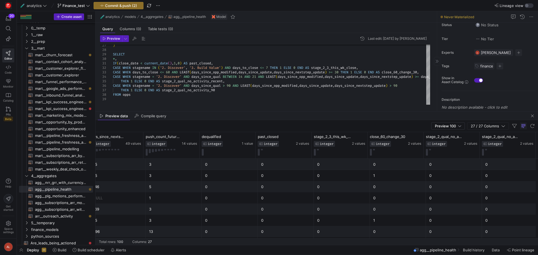
scroll to position [12, 0]
click at [457, 99] on div "Description No description available - click to edit" at bounding box center [489, 97] width 94 height 20
click at [457, 106] on div "Description No description available - click to edit" at bounding box center [489, 97] width 94 height 20
click at [457, 98] on div "Description No description available - click to edit" at bounding box center [489, 97] width 94 height 20
click at [455, 102] on p "No description available - click to edit" at bounding box center [489, 103] width 94 height 4
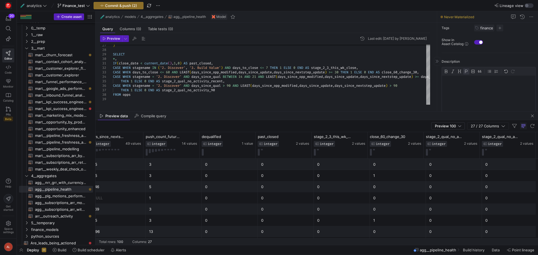
scroll to position [60, 0]
click at [454, 80] on div at bounding box center [489, 84] width 94 height 45
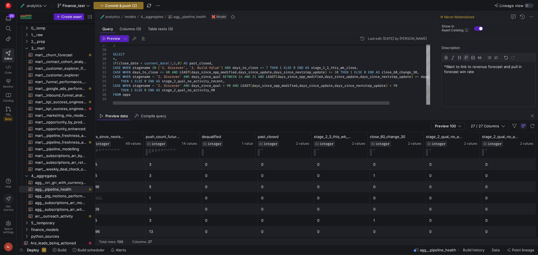
click at [400, 92] on div ") SELECT * , IF ( close_date < current_date ( ) , 1 , 0 ) AS past_closed , CASE…" at bounding box center [292, 13] width 359 height 183
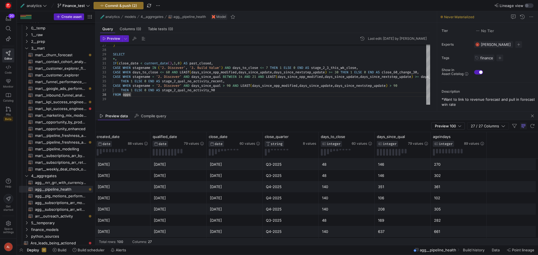
scroll to position [0, 312]
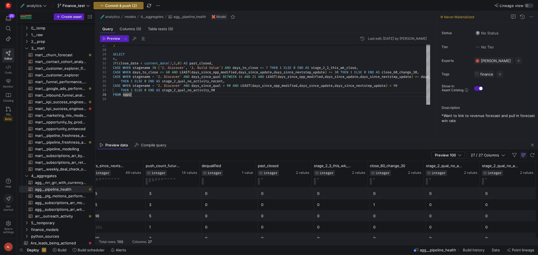
drag, startPoint x: 217, startPoint y: 111, endPoint x: 223, endPoint y: 148, distance: 37.8
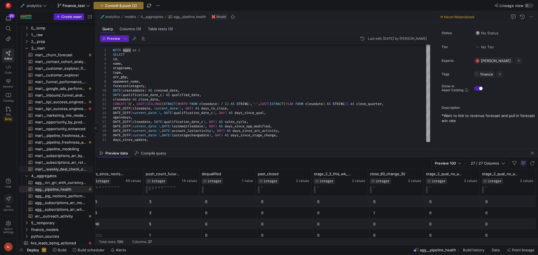
click at [64, 170] on span "mart__weekly_deal_check_opps​​​​​​​​​​" at bounding box center [61, 169] width 52 height 6
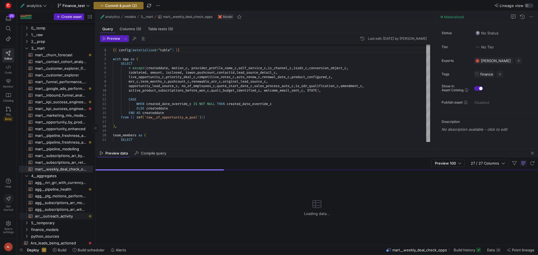
click at [58, 215] on span "arr__outreach_activity​​​​​​​​​​" at bounding box center [61, 216] width 52 height 6
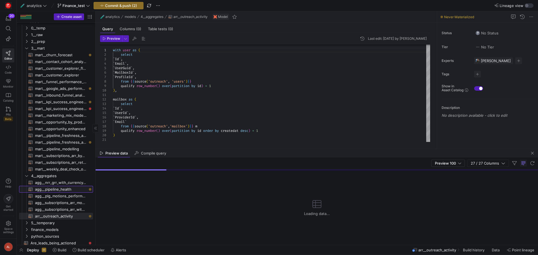
click at [64, 190] on span "agg__pipeline_health​​​​​​​​​​" at bounding box center [61, 189] width 52 height 6
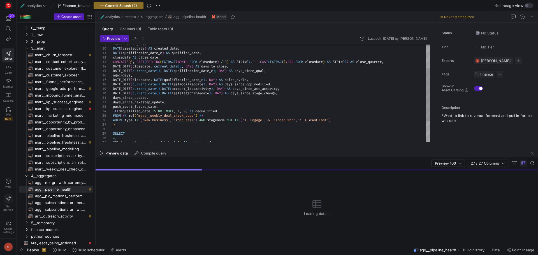
click at [228, 111] on div "forecastcategory , DATE ( createddate ) AS created_date , DATE ( qualification_…" at bounding box center [271, 90] width 317 height 179
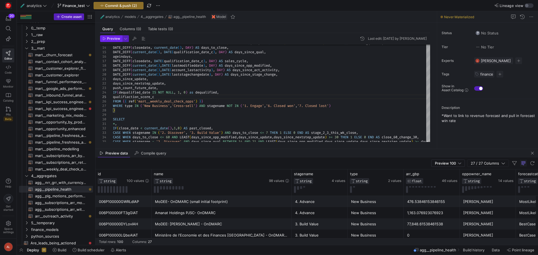
click at [113, 39] on span "Preview" at bounding box center [113, 39] width 13 height 4
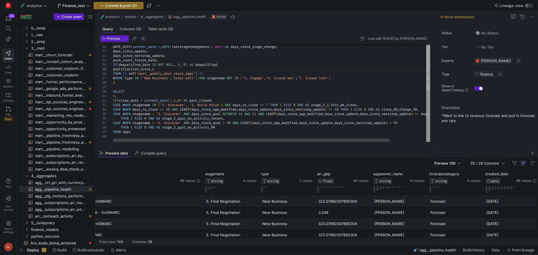
click at [340, 78] on div "DATE_DIFF ( current_date ( ) , DATE ( laststagechangedate ) , DAY ) AS days_sin…" at bounding box center [292, 48] width 359 height 187
drag, startPoint x: 381, startPoint y: 78, endPoint x: 376, endPoint y: 78, distance: 4.8
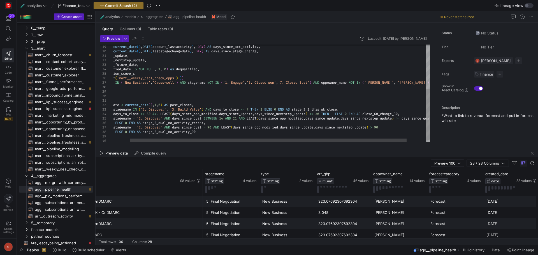
click at [319, 82] on div "DATE_DIFF ( current_date ( ) , DATE ( laststagechangedate ) , DAY ) AS days_sin…" at bounding box center [273, 52] width 359 height 187
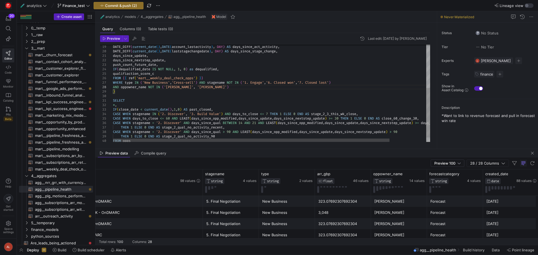
click at [202, 82] on div "DATE_DIFF ( current_date ( ) , DATE ( laststagechangedate ) , DAY ) AS days_sin…" at bounding box center [292, 55] width 359 height 192
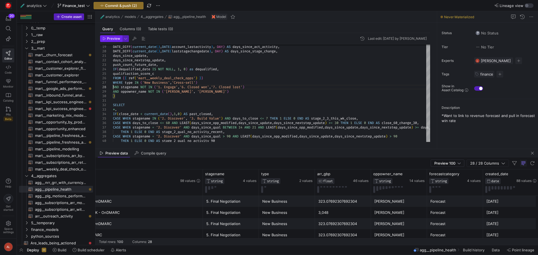
click at [112, 36] on span "button" at bounding box center [111, 39] width 22 height 6
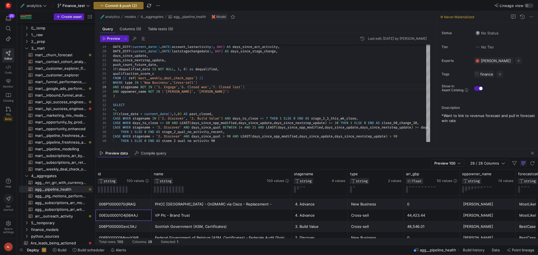
click at [126, 216] on div "0063z00001O4jS6AAJ" at bounding box center [123, 215] width 49 height 11
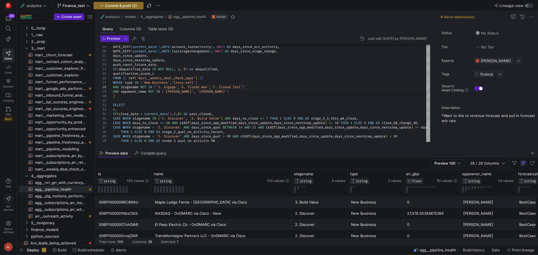
click at [119, 214] on div "006P1000001NbzCIAS" at bounding box center [123, 213] width 49 height 11
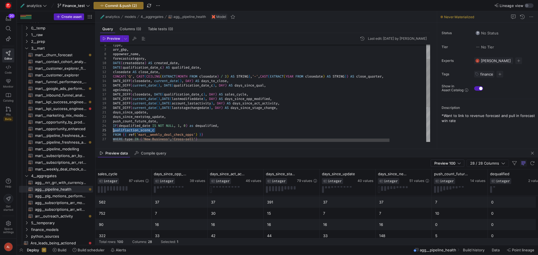
drag, startPoint x: 162, startPoint y: 130, endPoint x: 106, endPoint y: 129, distance: 56.3
click at [113, 129] on div "days_since_nextstep_update , push_count_future_date , IF ( dequalified_date IS …" at bounding box center [292, 114] width 359 height 196
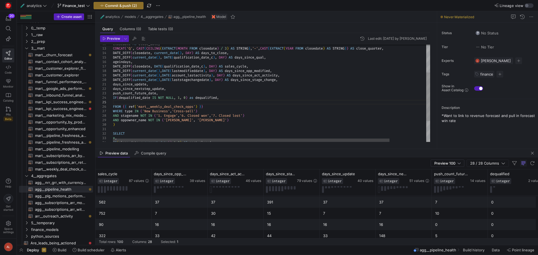
click at [121, 103] on div "days_since_nextstep_update , push_count_future_date , IF ( dequalified_date IS …" at bounding box center [292, 86] width 359 height 196
click at [120, 101] on div "days_since_nextstep_update , push_count_future_date , IF ( dequalified_date IS …" at bounding box center [292, 86] width 359 height 196
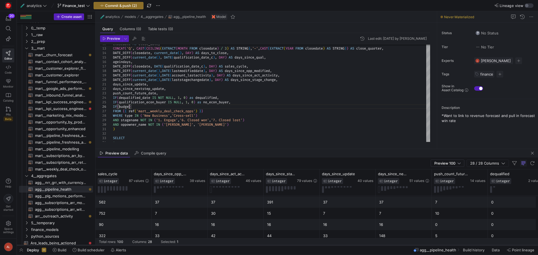
scroll to position [22, 16]
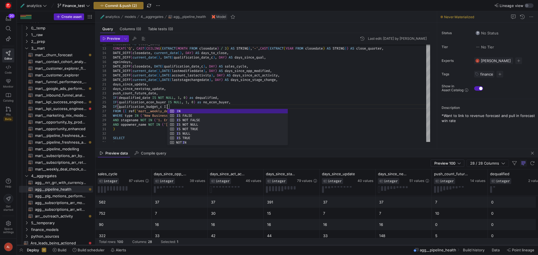
type textarea "days_since_update, days_since_nextstep_update, push_count_future_date, IF(dequa…"
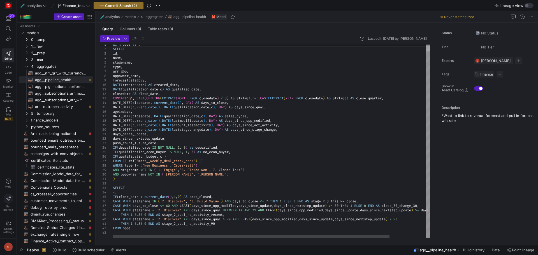
click at [166, 156] on div "WITH opps as ( SELECT id , name , stagename , type , arr_gbp , oppowner_name , …" at bounding box center [292, 138] width 359 height 201
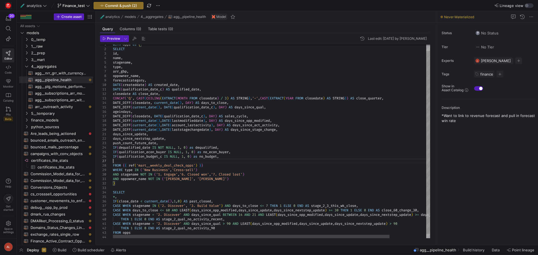
scroll to position [27, 0]
type textarea "days_since_update, days_since_nextstep_update, push_count_future_date, IF(dequa…"
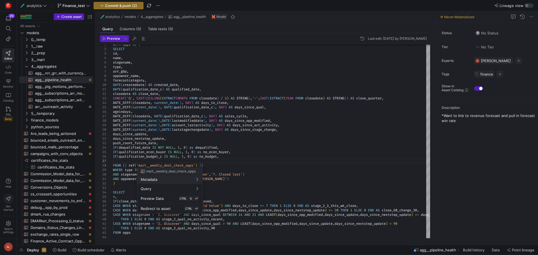
click at [233, 154] on div at bounding box center [269, 127] width 538 height 255
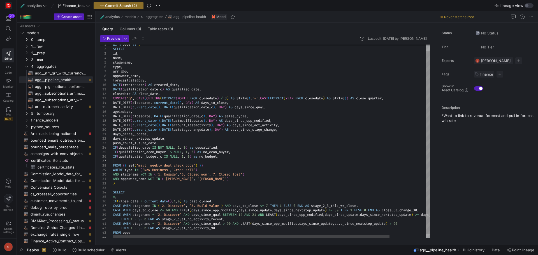
click at [232, 162] on div "WITH opps as ( SELECT id , name , stagename , type , arr_gbp , oppowner_name , …" at bounding box center [292, 140] width 359 height 205
click at [183, 161] on div "WITH opps as ( SELECT id , name , stagename , type , arr_gbp , oppowner_name , …" at bounding box center [292, 140] width 359 height 205
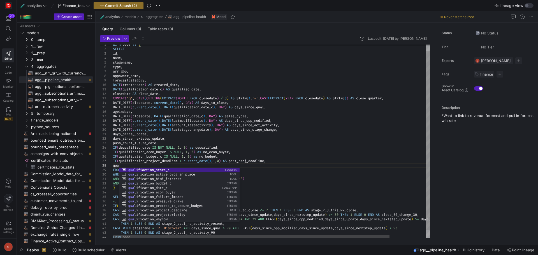
scroll to position [31, 6]
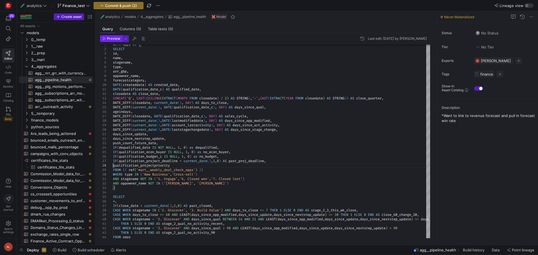
click at [112, 40] on span "Preview" at bounding box center [113, 39] width 13 height 4
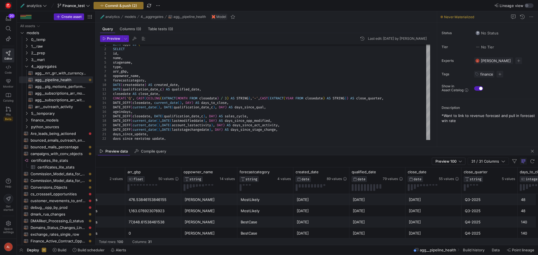
scroll to position [0, 0]
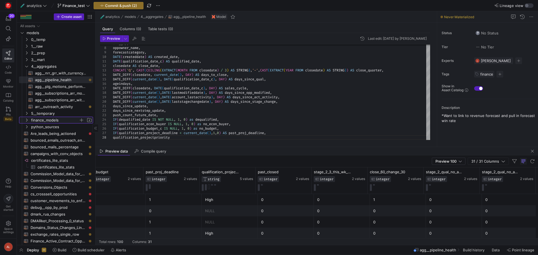
click at [26, 120] on icon "Press SPACE to select this row." at bounding box center [27, 120] width 4 height 3
click at [45, 125] on span "opportunity_historical_recreation​​​​​​​​​​" at bounding box center [61, 127] width 52 height 6
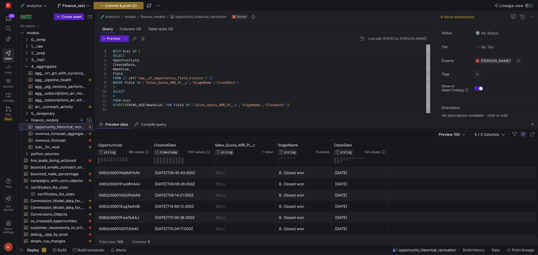
drag, startPoint x: 230, startPoint y: 147, endPoint x: 234, endPoint y: 141, distance: 7.2
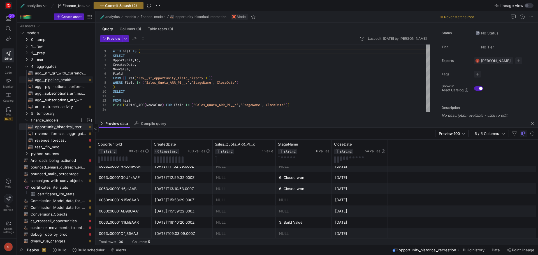
click at [59, 82] on span "agg__pipeline_health​​​​​​​​​​" at bounding box center [61, 80] width 52 height 6
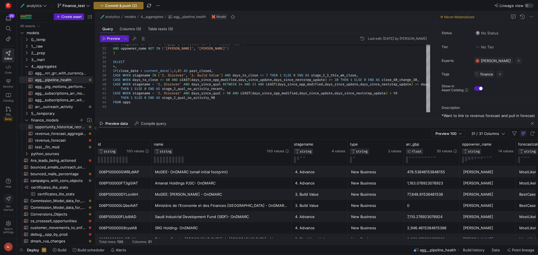
click at [61, 127] on span "opportunity_historical_recreation​​​​​​​​​​" at bounding box center [61, 127] width 52 height 6
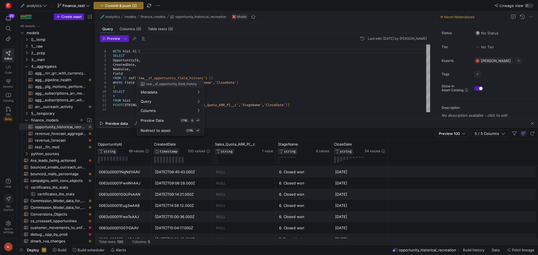
click at [114, 51] on div at bounding box center [269, 127] width 538 height 255
click at [112, 51] on div at bounding box center [106, 51] width 13 height 4
click at [113, 51] on div "WITH hist AS ( SELECT OpportunityId , CreatedDate , NewValue , Field FROM { { r…" at bounding box center [271, 79] width 317 height 68
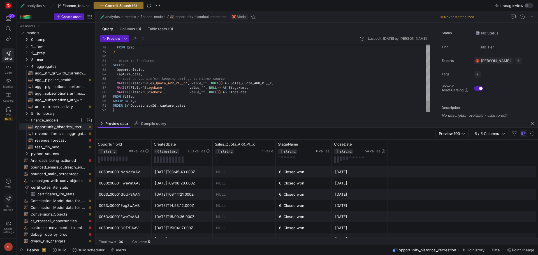
scroll to position [9, 0]
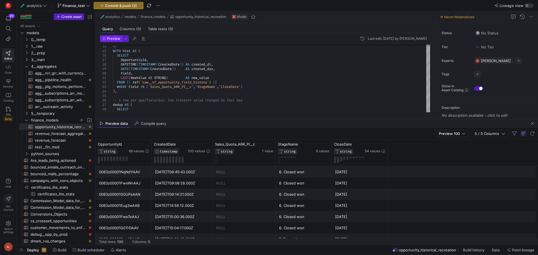
click at [115, 39] on span "Preview" at bounding box center [113, 39] width 13 height 4
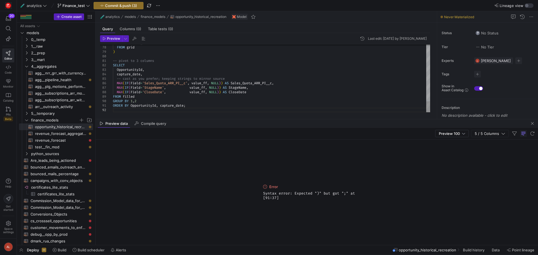
click at [113, 39] on span "Preview" at bounding box center [113, 39] width 13 height 4
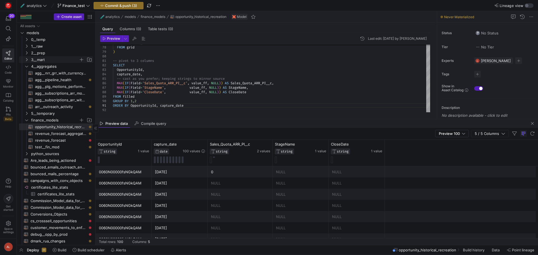
click at [27, 59] on icon "Press SPACE to select this row." at bounding box center [27, 59] width 4 height 3
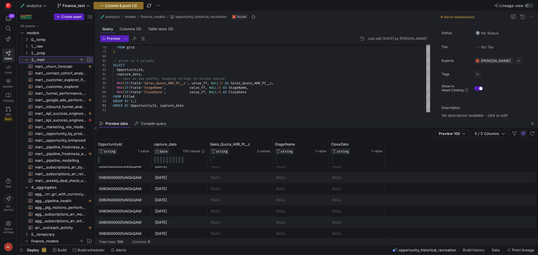
scroll to position [112, 0]
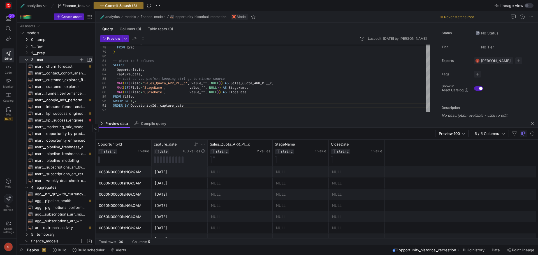
click at [195, 145] on icon at bounding box center [195, 145] width 2 height 4
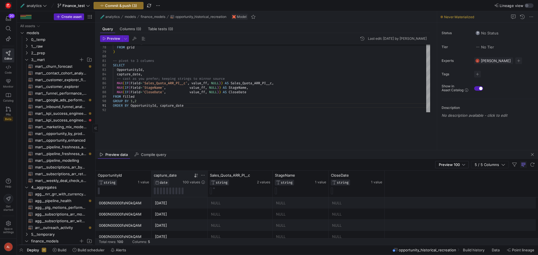
drag, startPoint x: 224, startPoint y: 125, endPoint x: 229, endPoint y: 162, distance: 37.3
click at [227, 151] on div at bounding box center [317, 150] width 443 height 0
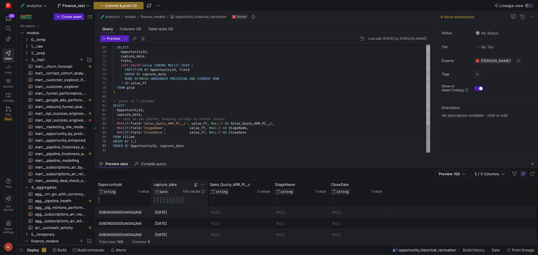
scroll to position [141, 0]
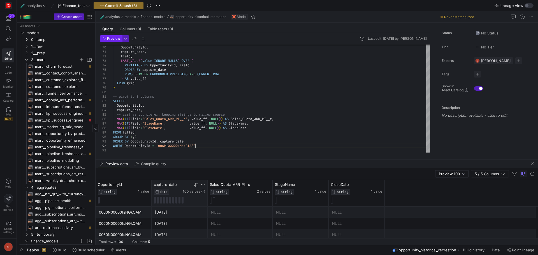
click at [117, 40] on span "Preview" at bounding box center [113, 39] width 13 height 4
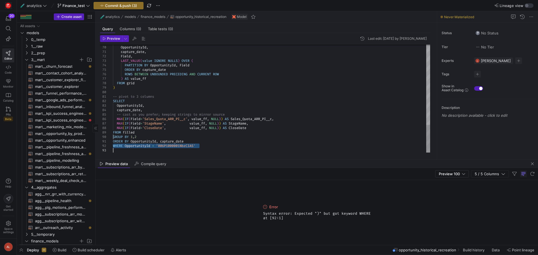
drag, startPoint x: 117, startPoint y: 146, endPoint x: 111, endPoint y: 137, distance: 10.5
click at [111, 38] on span "Preview" at bounding box center [113, 39] width 13 height 4
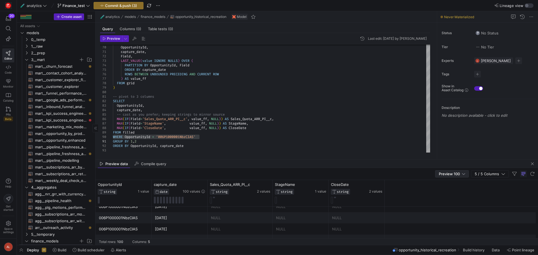
click at [460, 174] on span "Preview 100" at bounding box center [449, 174] width 21 height 4
click at [453, 190] on span "Full Preview" at bounding box center [452, 192] width 29 height 4
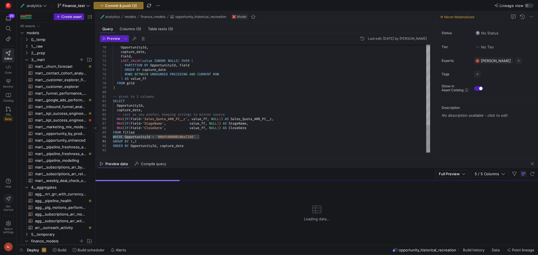
drag, startPoint x: 264, startPoint y: 159, endPoint x: 256, endPoint y: 117, distance: 42.7
click at [256, 117] on mat-tab-group "Query Columns (0) Table tests (0) Preview Last edit: [DATE] by [PERSON_NAME] 77…" at bounding box center [265, 91] width 339 height 137
click at [256, 158] on mat-tab-group "Query Columns (0) Table tests (0) Preview Last edit: [DATE] by [PERSON_NAME] 77…" at bounding box center [265, 91] width 339 height 137
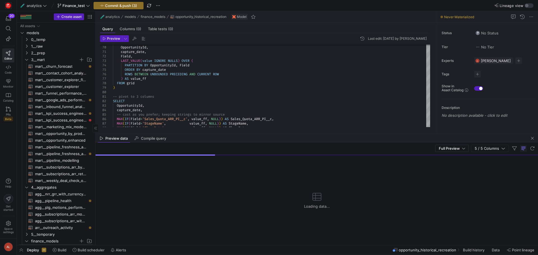
drag, startPoint x: 260, startPoint y: 159, endPoint x: 249, endPoint y: 133, distance: 28.2
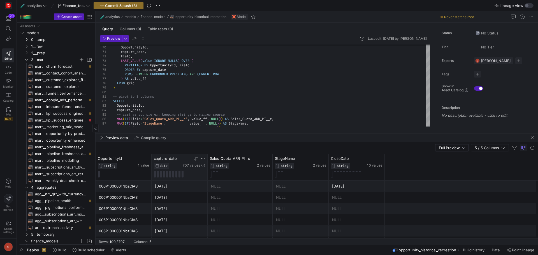
click at [195, 159] on icon at bounding box center [196, 159] width 4 height 4
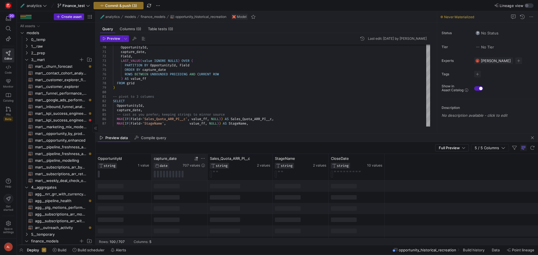
click at [194, 159] on icon at bounding box center [196, 159] width 4 height 4
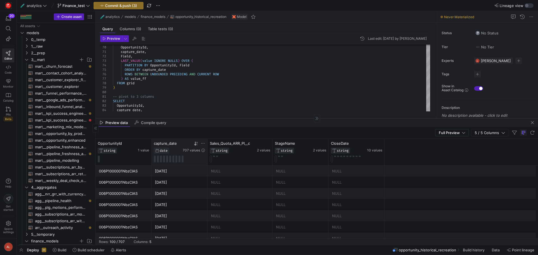
drag, startPoint x: 233, startPoint y: 133, endPoint x: 227, endPoint y: 116, distance: 18.3
click at [227, 118] on div at bounding box center [317, 118] width 443 height 0
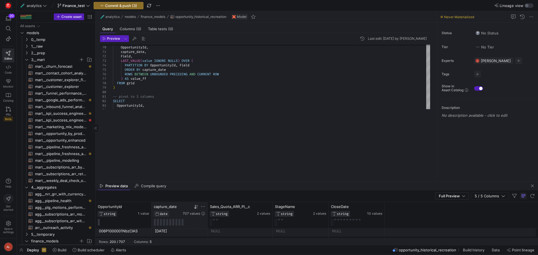
drag, startPoint x: 234, startPoint y: 116, endPoint x: 246, endPoint y: 182, distance: 67.2
click at [246, 182] on as-split "🧪 analytics models finance_models opportunity_historical_recreation Model Query…" at bounding box center [317, 128] width 443 height 234
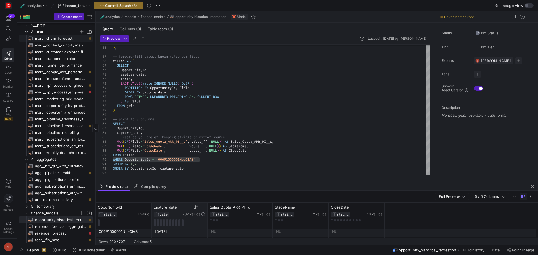
click at [52, 40] on span "mart__churn_forecast​​​​​​​​​​" at bounding box center [61, 38] width 52 height 6
type textarea "WITH forecast_calcs AS( WITH current_renewals AS( WITH first_seen AS ( SELECT a…"
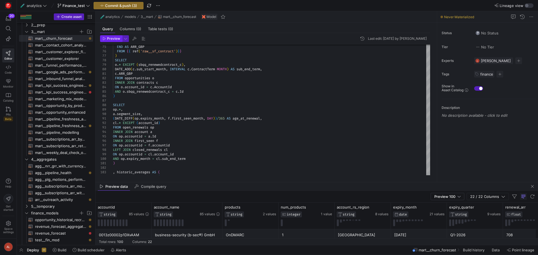
click at [109, 38] on span "Preview" at bounding box center [113, 39] width 13 height 4
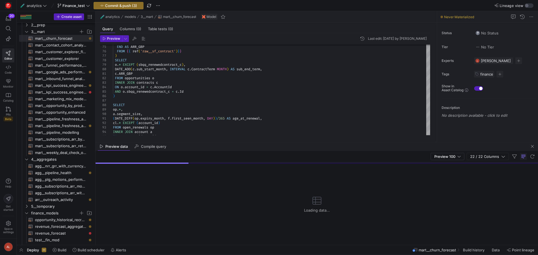
drag, startPoint x: 359, startPoint y: 182, endPoint x: 347, endPoint y: 133, distance: 50.8
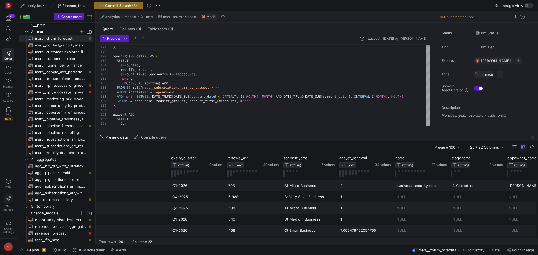
scroll to position [0, 501]
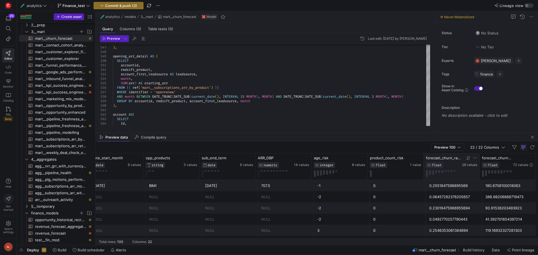
drag, startPoint x: 479, startPoint y: 158, endPoint x: 468, endPoint y: 159, distance: 11.0
click at [468, 159] on div "forecast_churn_rate FLOAT 26 values" at bounding box center [452, 167] width 56 height 26
drag, startPoint x: 479, startPoint y: 159, endPoint x: 465, endPoint y: 161, distance: 13.5
click at [465, 161] on div "forecast_churn_rate FLOAT 26 values" at bounding box center [452, 167] width 56 height 26
drag, startPoint x: 535, startPoint y: 159, endPoint x: 538, endPoint y: 160, distance: 3.4
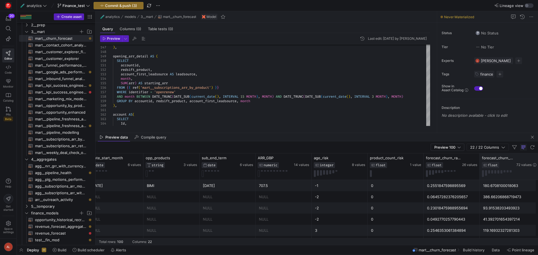
click at [538, 160] on div at bounding box center [539, 167] width 2 height 26
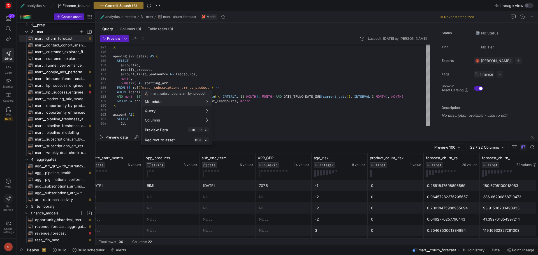
click at [259, 88] on div at bounding box center [269, 127] width 538 height 255
